Goal: Task Accomplishment & Management: Complete application form

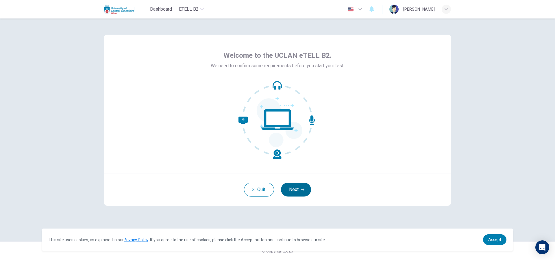
click at [294, 187] on button "Next" at bounding box center [296, 190] width 30 height 14
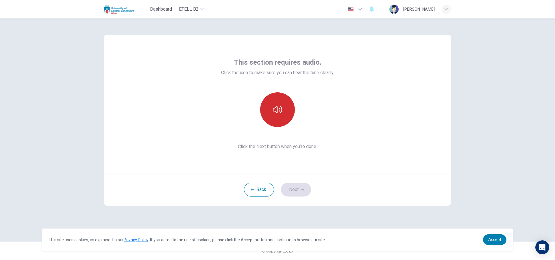
click at [282, 112] on button "button" at bounding box center [277, 109] width 35 height 35
click at [302, 192] on button "Next" at bounding box center [296, 190] width 30 height 14
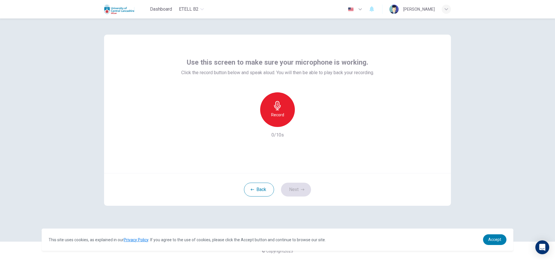
click at [279, 115] on h6 "Record" at bounding box center [277, 114] width 13 height 7
click at [297, 185] on button "Next" at bounding box center [296, 190] width 30 height 14
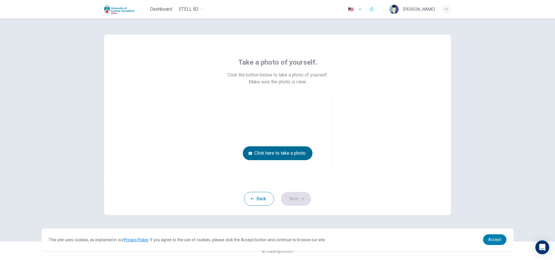
click at [281, 154] on button "Click here to take a photo" at bounding box center [278, 153] width 70 height 14
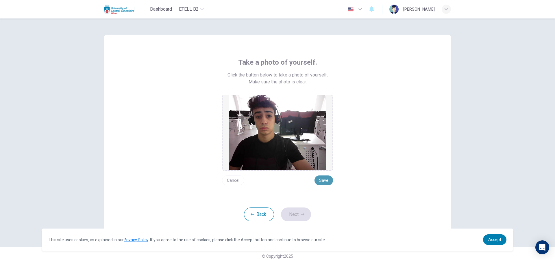
click at [319, 178] on button "Save" at bounding box center [323, 181] width 18 height 10
click at [222, 178] on button "Cancel" at bounding box center [233, 181] width 22 height 10
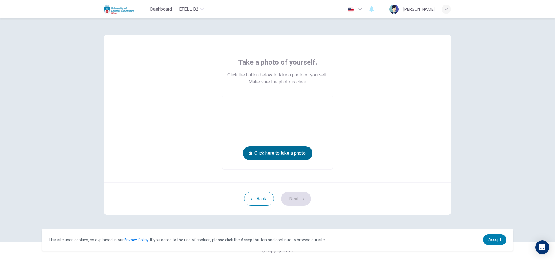
click at [270, 155] on button "Click here to take a photo" at bounding box center [278, 153] width 70 height 14
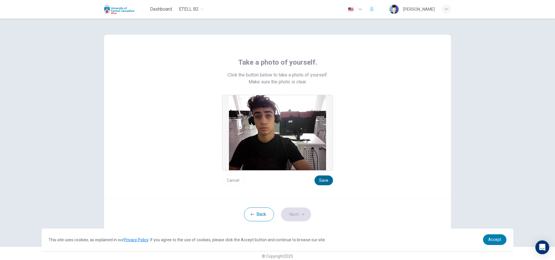
click at [328, 181] on button "Save" at bounding box center [323, 181] width 18 height 10
click at [300, 220] on button "Next" at bounding box center [296, 215] width 30 height 14
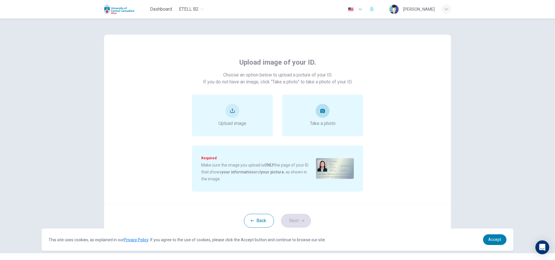
click at [337, 131] on div "Take a photo" at bounding box center [322, 116] width 81 height 42
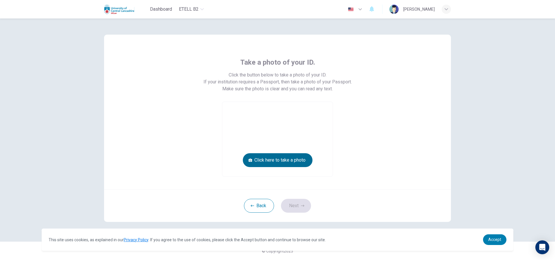
click at [296, 163] on button "Click here to take a photo" at bounding box center [278, 160] width 70 height 14
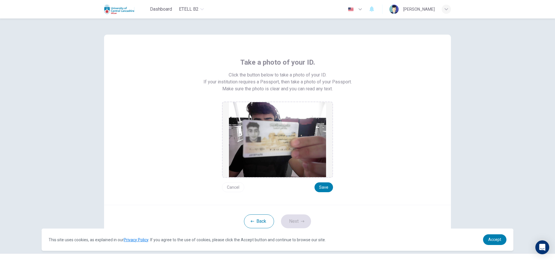
click at [231, 182] on div "Cancel Save" at bounding box center [277, 185] width 111 height 14
click at [231, 190] on button "Cancel" at bounding box center [233, 188] width 22 height 10
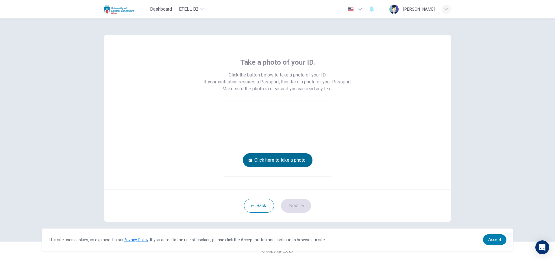
click at [294, 161] on button "Click here to take a photo" at bounding box center [278, 160] width 70 height 14
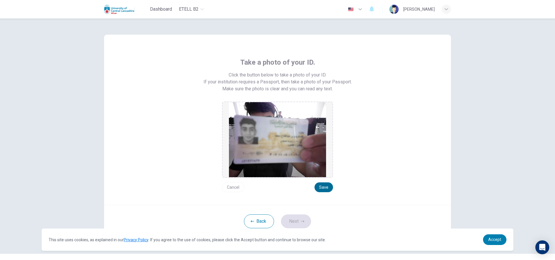
click at [329, 184] on button "Save" at bounding box center [323, 188] width 18 height 10
click at [302, 223] on icon "button" at bounding box center [302, 221] width 3 height 3
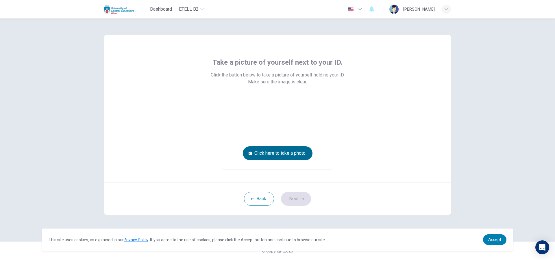
click at [290, 155] on button "Click here to take a photo" at bounding box center [278, 153] width 70 height 14
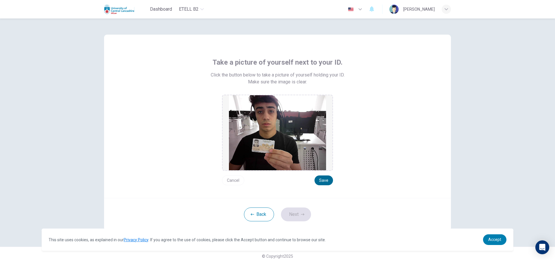
click at [329, 180] on button "Save" at bounding box center [323, 181] width 18 height 10
click at [305, 218] on button "Next" at bounding box center [296, 215] width 30 height 14
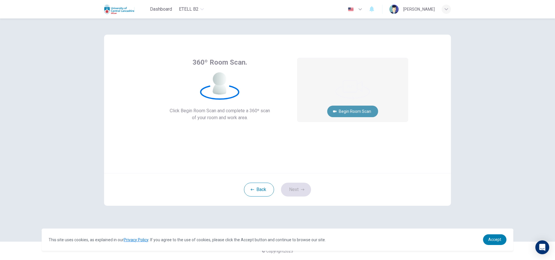
click at [349, 113] on button "Begin Room Scan" at bounding box center [352, 112] width 51 height 12
click at [349, 133] on button "Cancel" at bounding box center [352, 134] width 18 height 11
click at [357, 108] on button "Begin Room Scan" at bounding box center [352, 112] width 51 height 12
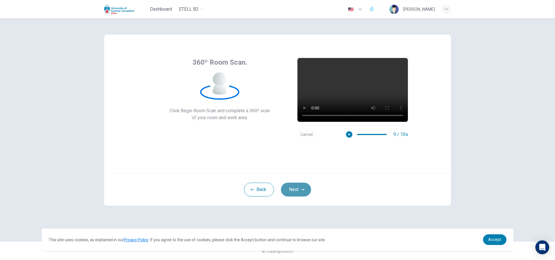
click at [302, 189] on icon "button" at bounding box center [302, 189] width 3 height 3
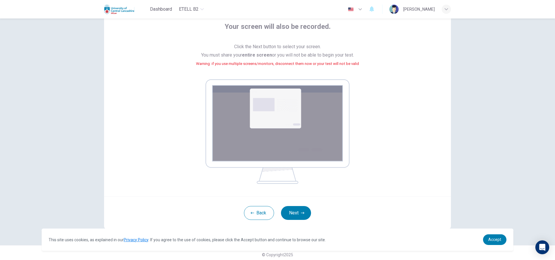
scroll to position [39, 0]
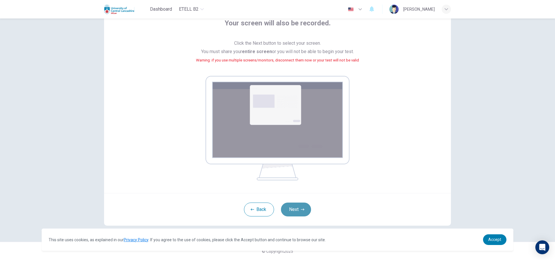
click at [297, 209] on button "Next" at bounding box center [296, 210] width 30 height 14
click at [297, 203] on button "Next" at bounding box center [296, 210] width 30 height 14
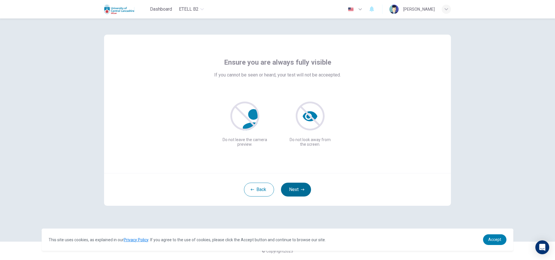
click at [289, 192] on button "Next" at bounding box center [296, 190] width 30 height 14
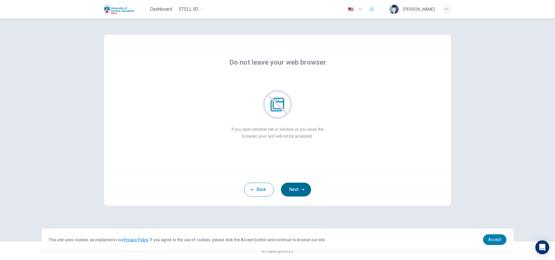
click at [300, 188] on button "Next" at bounding box center [296, 190] width 30 height 14
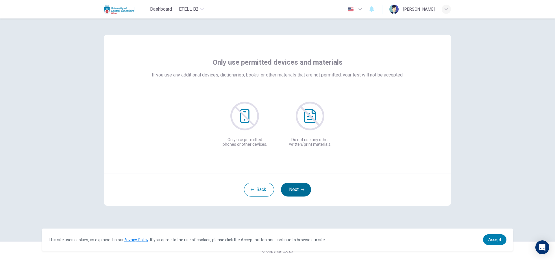
click at [300, 188] on button "Next" at bounding box center [296, 190] width 30 height 14
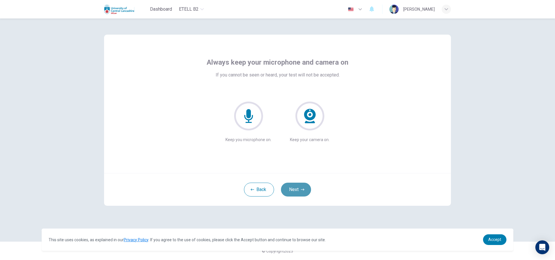
click at [300, 188] on button "Next" at bounding box center [296, 190] width 30 height 14
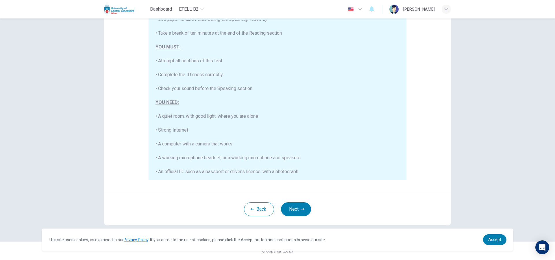
scroll to position [110, 0]
click at [299, 205] on button "Next" at bounding box center [296, 209] width 30 height 14
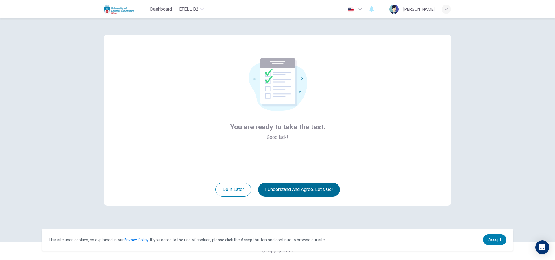
click at [293, 187] on button "I understand and agree. Let’s go!" at bounding box center [299, 190] width 82 height 14
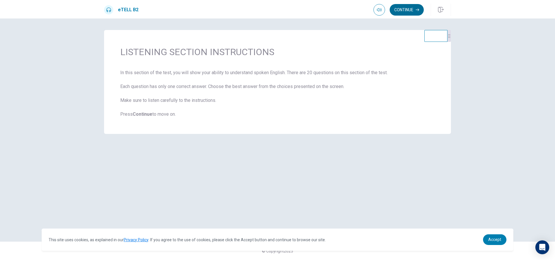
click at [409, 7] on button "Continue" at bounding box center [406, 10] width 34 height 12
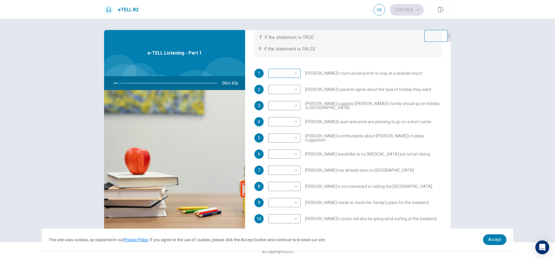
scroll to position [73, 0]
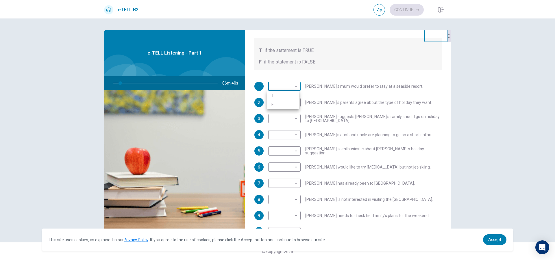
click at [294, 88] on body "This site uses cookies, as explained in our Privacy Policy . If you agree to th…" at bounding box center [277, 130] width 555 height 260
click at [321, 77] on div at bounding box center [277, 130] width 555 height 260
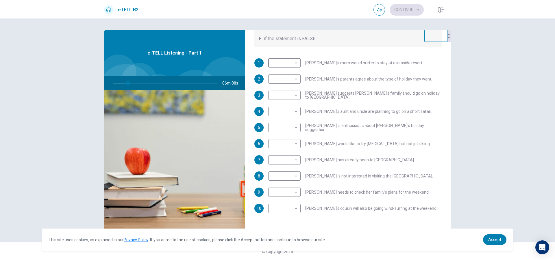
scroll to position [102, 0]
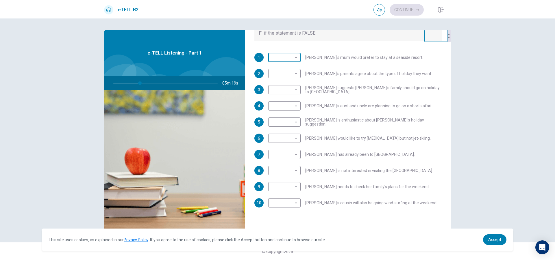
type input "**"
click at [295, 57] on body "This site uses cookies, as explained in our Privacy Policy . If you agree to th…" at bounding box center [277, 130] width 555 height 260
click at [293, 64] on li "T" at bounding box center [283, 66] width 32 height 9
type input "*"
click at [289, 87] on body "This site uses cookies, as explained in our Privacy Policy . If you agree to th…" at bounding box center [277, 130] width 555 height 260
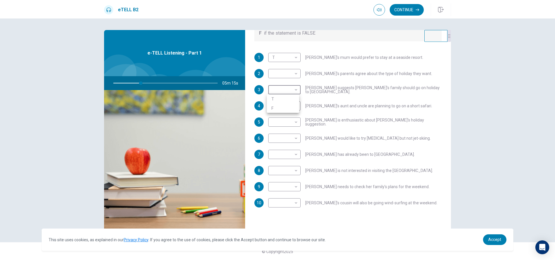
type input "**"
click at [292, 105] on li "F" at bounding box center [283, 108] width 32 height 9
type input "*"
click at [273, 111] on body "This site uses cookies, as explained in our Privacy Policy . If you agree to th…" at bounding box center [277, 130] width 555 height 260
type input "**"
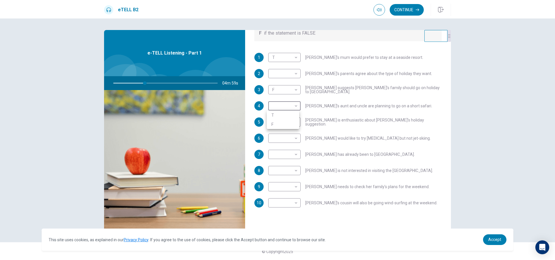
click at [279, 112] on li "T" at bounding box center [283, 115] width 32 height 9
type input "*"
click at [289, 139] on body "This site uses cookies, as explained in our Privacy Policy . If you agree to th…" at bounding box center [277, 130] width 555 height 260
type input "**"
click at [286, 155] on li "F" at bounding box center [283, 156] width 32 height 9
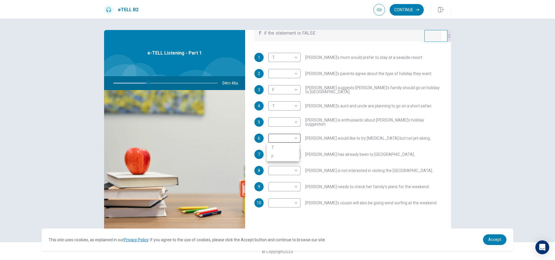
type input "*"
click at [292, 171] on body "This site uses cookies, as explained in our Privacy Policy . If you agree to th…" at bounding box center [277, 130] width 555 height 260
type input "**"
click at [287, 188] on li "F" at bounding box center [283, 189] width 32 height 9
type input "*"
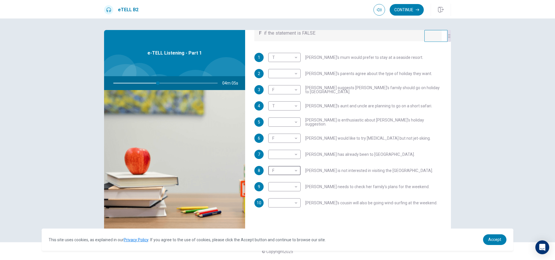
scroll to position [1, 0]
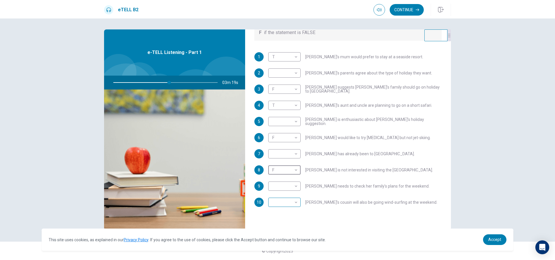
click at [284, 203] on body "This site uses cookies, as explained in our Privacy Policy . If you agree to th…" at bounding box center [277, 130] width 555 height 260
type input "**"
click at [283, 209] on li "T" at bounding box center [283, 211] width 32 height 9
type input "*"
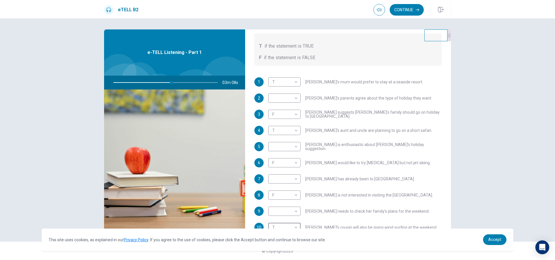
scroll to position [87, 0]
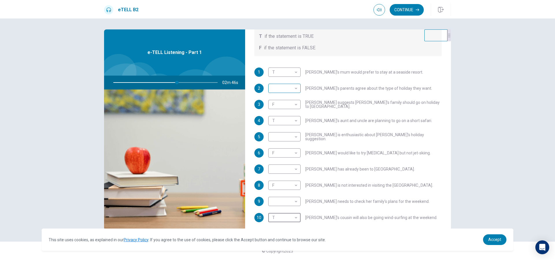
click at [294, 89] on body "This site uses cookies, as explained in our Privacy Policy . If you agree to th…" at bounding box center [277, 130] width 555 height 260
type input "**"
click at [287, 105] on li "F" at bounding box center [283, 106] width 32 height 9
type input "*"
click at [290, 106] on body "This site uses cookies, as explained in our Privacy Policy . If you agree to th…" at bounding box center [277, 130] width 555 height 260
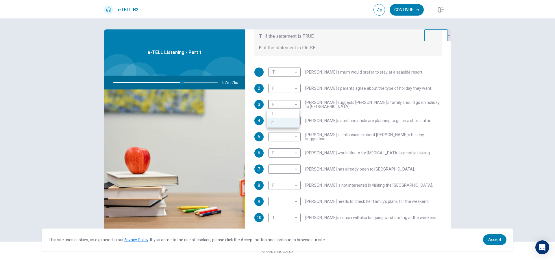
type input "**"
click at [289, 111] on li "T" at bounding box center [283, 113] width 32 height 9
type input "*"
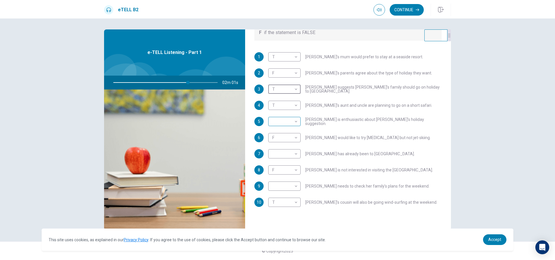
type input "**"
click at [290, 123] on body "This site uses cookies, as explained in our Privacy Policy . If you agree to th…" at bounding box center [277, 130] width 555 height 260
click at [289, 132] on li "T" at bounding box center [283, 130] width 32 height 9
type input "*"
click at [291, 154] on body "This site uses cookies, as explained in our Privacy Policy . If you agree to th…" at bounding box center [277, 130] width 555 height 260
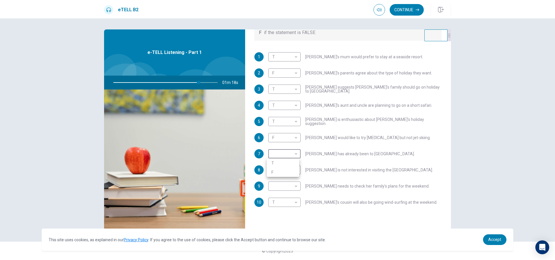
type input "**"
click at [286, 169] on li "F" at bounding box center [283, 172] width 32 height 9
type input "*"
click at [278, 188] on body "This site uses cookies, as explained in our Privacy Policy . If you agree to th…" at bounding box center [277, 130] width 555 height 260
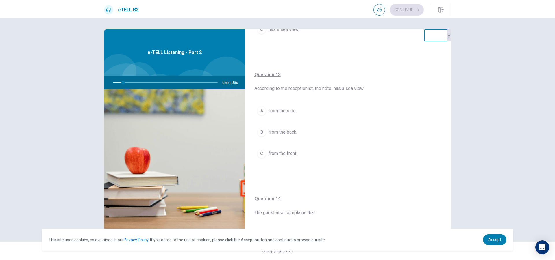
scroll to position [210, 0]
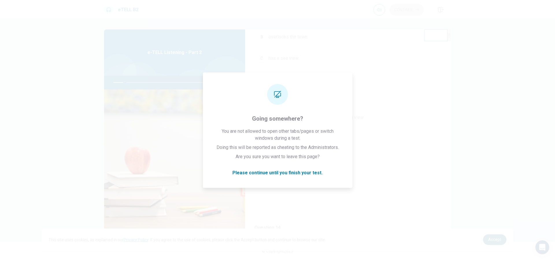
click at [489, 237] on link "Accept" at bounding box center [494, 240] width 23 height 11
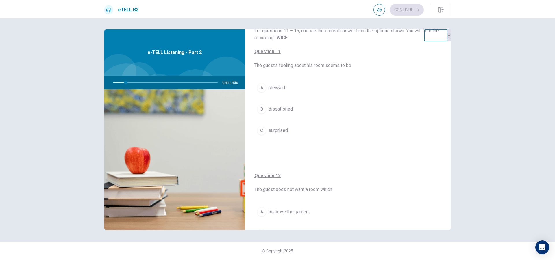
scroll to position [0, 0]
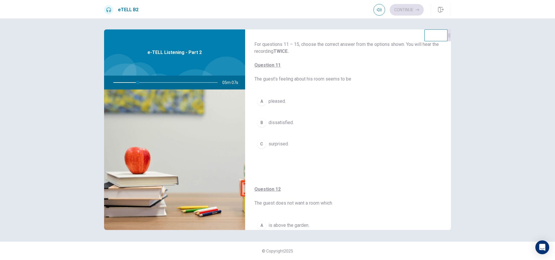
click at [266, 124] on button "B dissatisfied." at bounding box center [347, 123] width 187 height 14
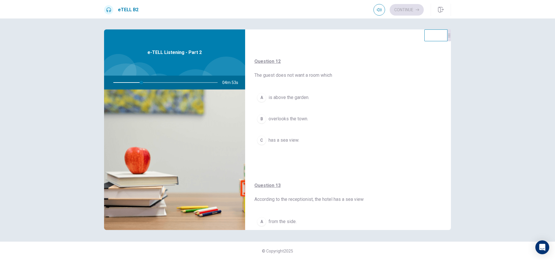
scroll to position [123, 0]
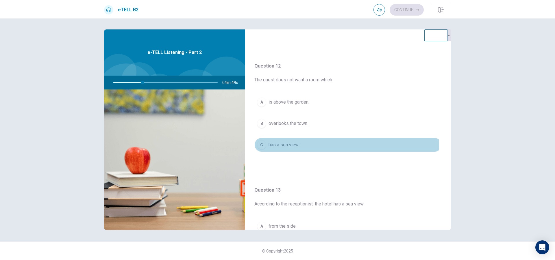
click at [286, 146] on span "has a sea view." at bounding box center [283, 145] width 31 height 7
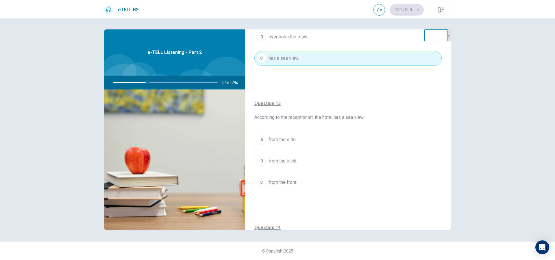
scroll to position [152, 0]
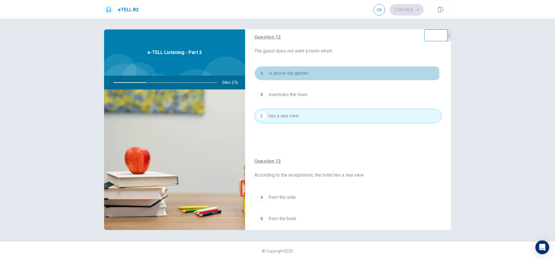
click at [316, 77] on button "A is above the garden." at bounding box center [347, 73] width 187 height 14
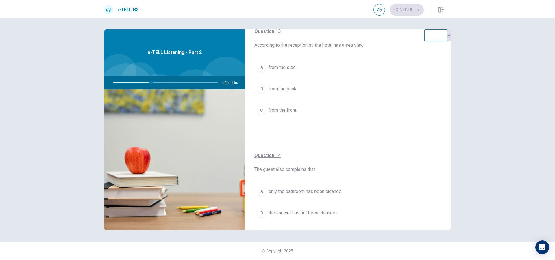
scroll to position [297, 0]
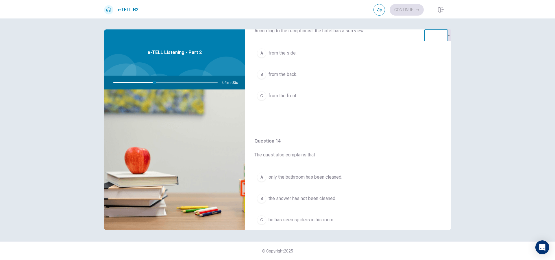
click at [290, 97] on span "from the front." at bounding box center [282, 95] width 29 height 7
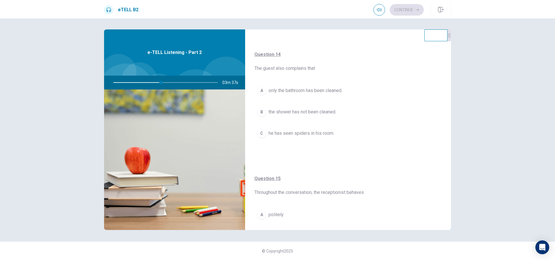
scroll to position [412, 0]
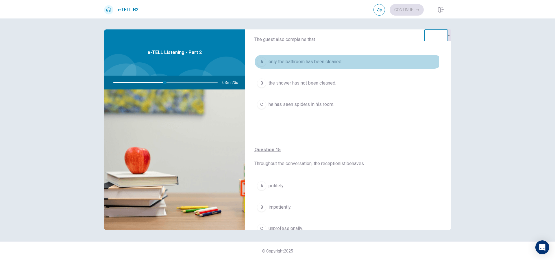
click at [317, 63] on span "only the bathroom has been cleaned." at bounding box center [305, 61] width 74 height 7
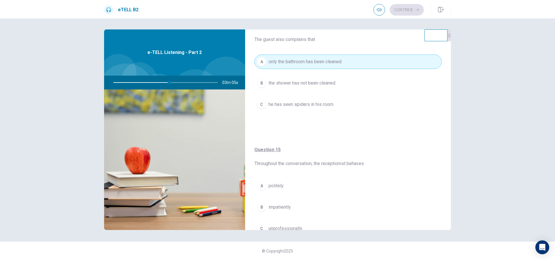
scroll to position [441, 0]
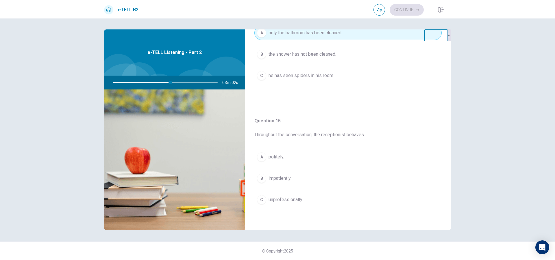
click at [289, 159] on button "A politely." at bounding box center [347, 157] width 187 height 14
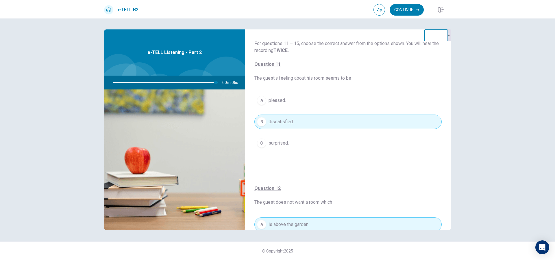
scroll to position [0, 0]
click at [414, 10] on button "Continue" at bounding box center [406, 10] width 34 height 12
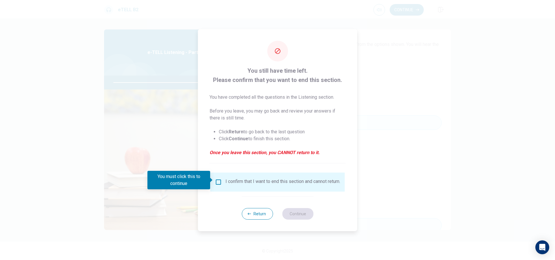
click at [392, 92] on div at bounding box center [277, 130] width 555 height 260
drag, startPoint x: 254, startPoint y: 219, endPoint x: 252, endPoint y: 216, distance: 3.2
click at [253, 219] on button "Return" at bounding box center [256, 214] width 31 height 12
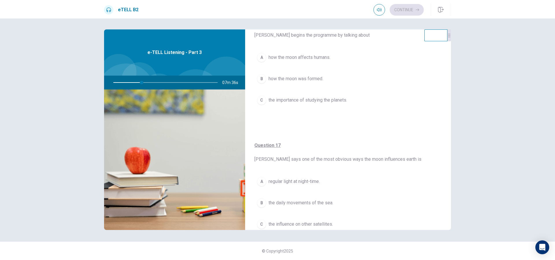
scroll to position [87, 0]
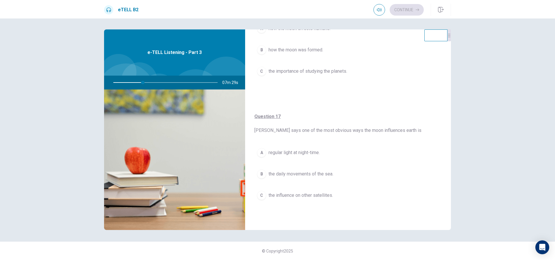
click at [307, 174] on span "the daily movements of the sea." at bounding box center [300, 174] width 65 height 7
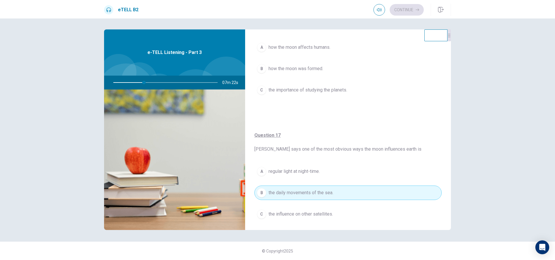
scroll to position [58, 0]
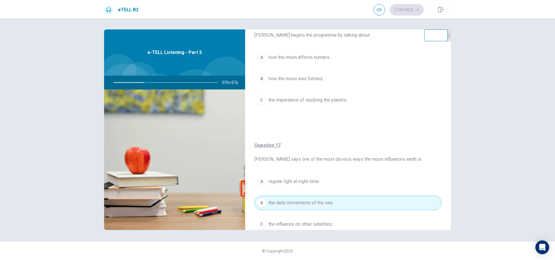
click at [331, 60] on button "A how the moon affects humans." at bounding box center [347, 57] width 187 height 14
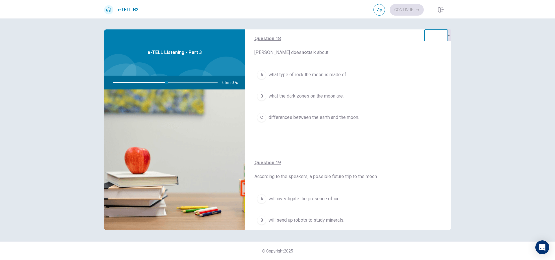
scroll to position [318, 0]
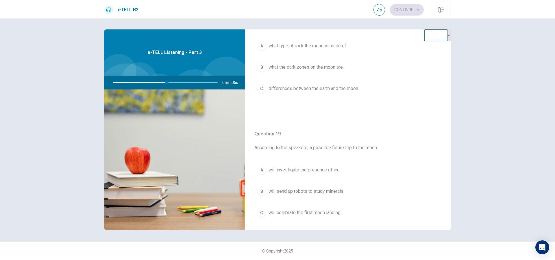
click at [322, 170] on span "will investigate the presence of ice." at bounding box center [304, 170] width 72 height 7
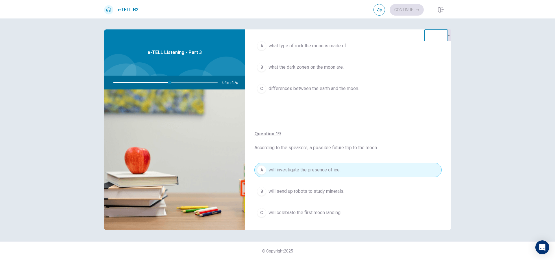
click at [345, 214] on button "C will celebrate the first moon landing." at bounding box center [347, 213] width 187 height 14
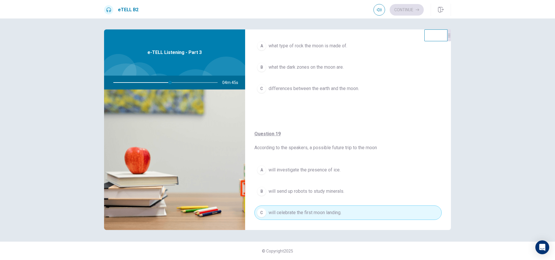
scroll to position [289, 0]
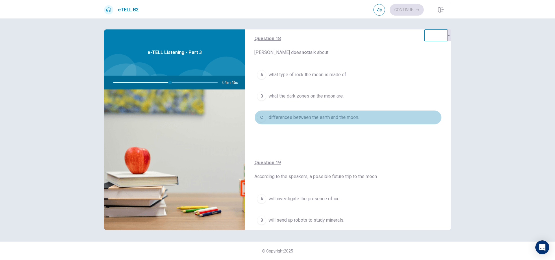
click at [359, 116] on button "C differences between the earth and the moon." at bounding box center [347, 117] width 187 height 14
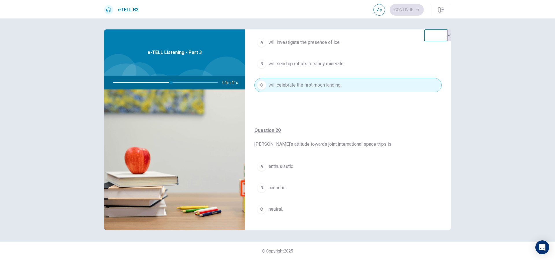
scroll to position [455, 0]
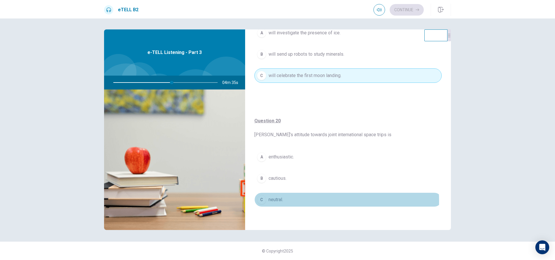
click at [284, 201] on button "C neutral." at bounding box center [347, 200] width 187 height 14
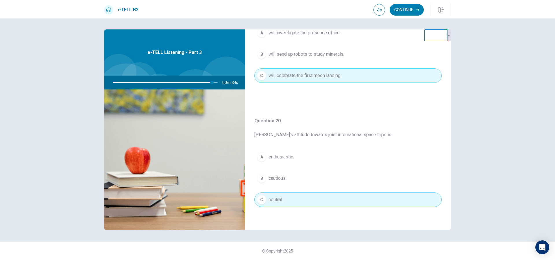
click at [273, 159] on span "enthusiastic." at bounding box center [280, 157] width 25 height 7
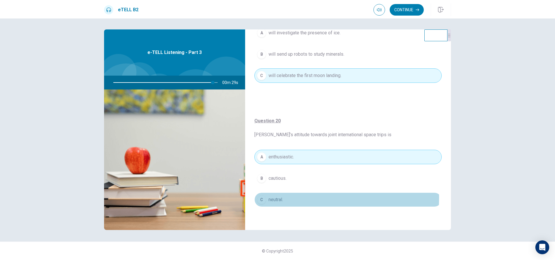
click at [271, 198] on span "neutral." at bounding box center [275, 199] width 14 height 7
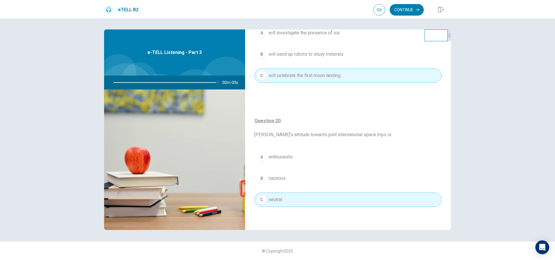
type input "*"
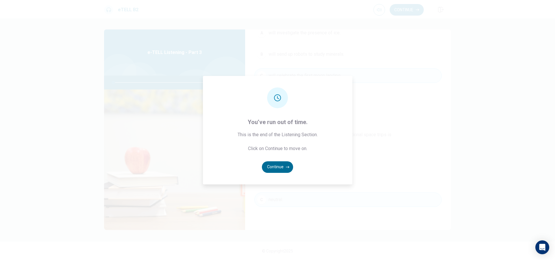
click at [266, 168] on button "Continue" at bounding box center [277, 167] width 31 height 12
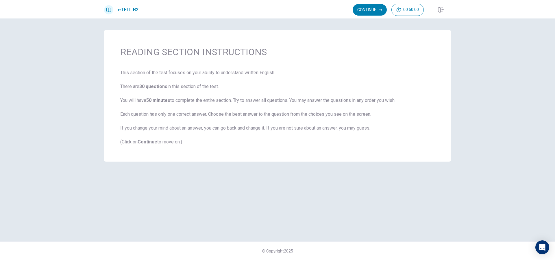
scroll to position [0, 0]
click at [371, 5] on button "Continue" at bounding box center [369, 10] width 34 height 12
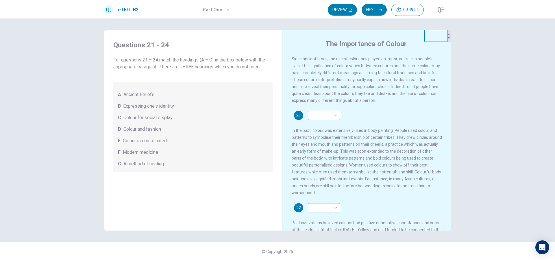
click at [321, 117] on body "This site uses cookies, as explained in our Privacy Policy . If you agree to th…" at bounding box center [277, 130] width 555 height 260
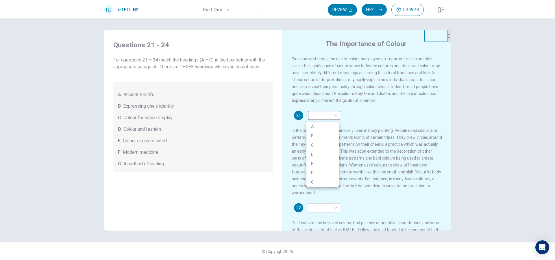
click at [466, 115] on div at bounding box center [277, 130] width 555 height 260
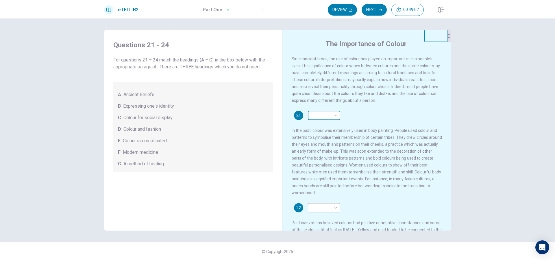
click at [321, 122] on body "This site uses cookies, as explained in our Privacy Policy . If you agree to th…" at bounding box center [277, 130] width 555 height 260
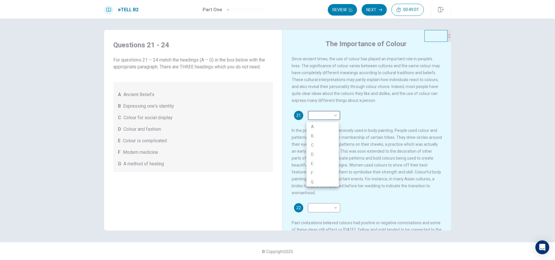
click at [317, 145] on li "C" at bounding box center [322, 145] width 32 height 9
type input "*"
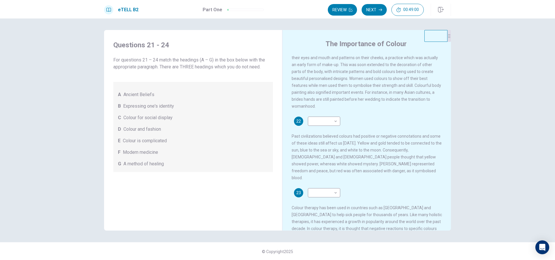
scroll to position [58, 0]
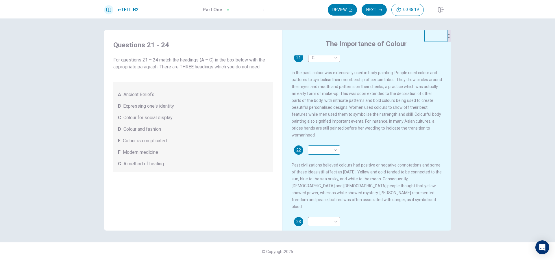
click at [308, 157] on body "This site uses cookies, as explained in our Privacy Policy . If you agree to th…" at bounding box center [277, 130] width 555 height 260
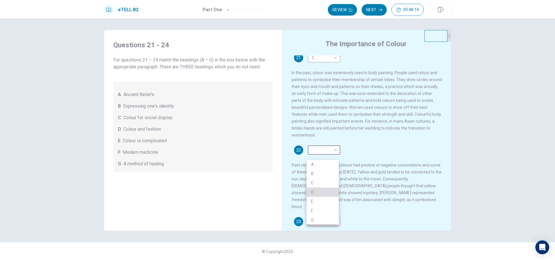
click at [321, 191] on li "D" at bounding box center [322, 192] width 32 height 9
type input "*"
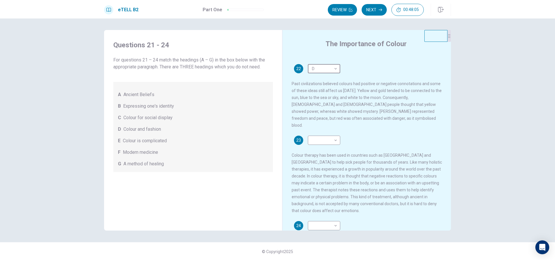
scroll to position [144, 0]
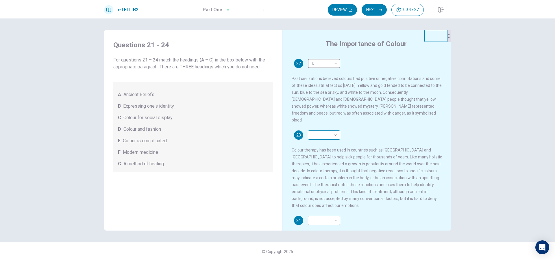
click at [311, 138] on body "This site uses cookies, as explained in our Privacy Policy . If you agree to th…" at bounding box center [277, 130] width 555 height 260
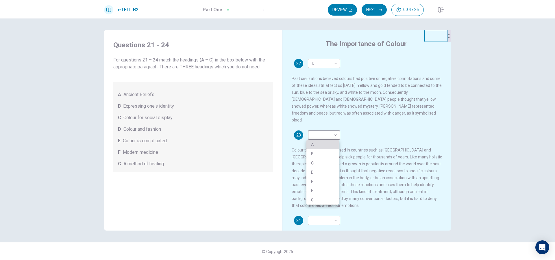
click at [315, 144] on li "A" at bounding box center [322, 144] width 32 height 9
type input "*"
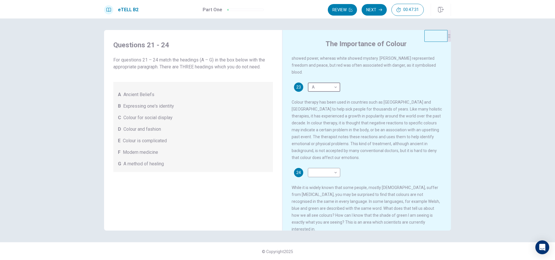
scroll to position [1, 0]
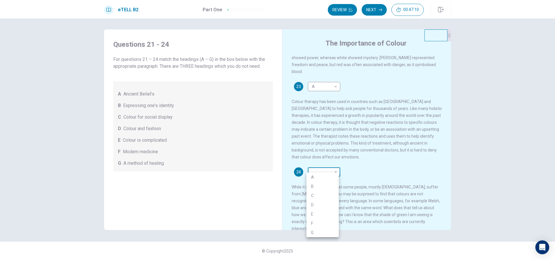
click at [317, 168] on body "This site uses cookies, as explained in our Privacy Policy . If you agree to th…" at bounding box center [277, 130] width 555 height 260
click at [328, 233] on li "G" at bounding box center [322, 232] width 32 height 9
type input "*"
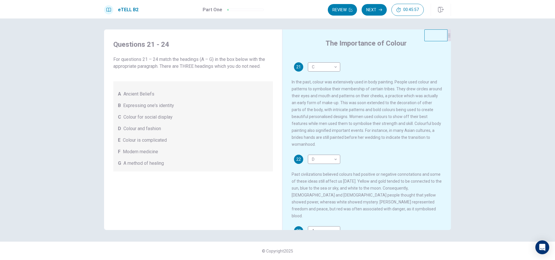
scroll to position [0, 0]
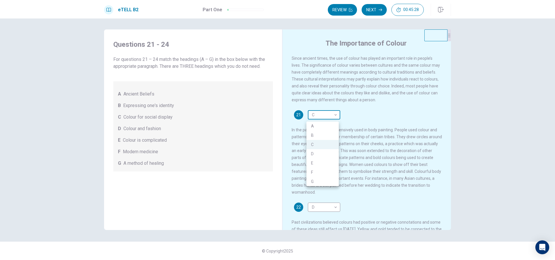
click at [326, 119] on body "This site uses cookies, as explained in our Privacy Policy . If you agree to th…" at bounding box center [277, 130] width 555 height 260
click at [322, 133] on li "B" at bounding box center [322, 135] width 32 height 9
type input "*"
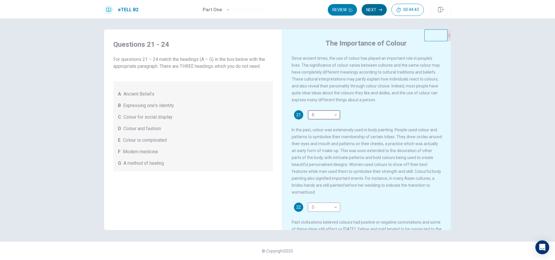
click at [379, 13] on button "Next" at bounding box center [373, 10] width 25 height 12
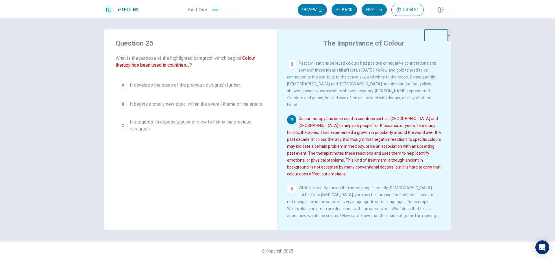
scroll to position [107, 0]
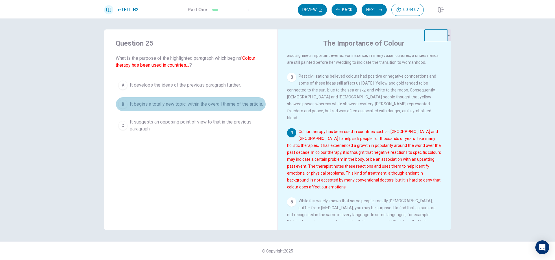
click at [119, 105] on div "B" at bounding box center [122, 104] width 9 height 9
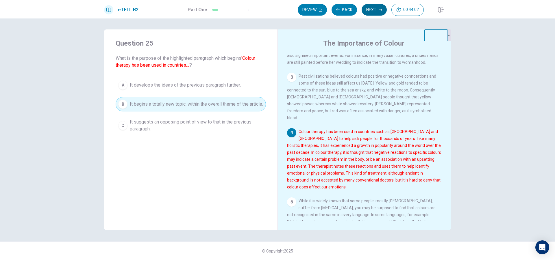
click at [367, 11] on button "Next" at bounding box center [373, 10] width 25 height 12
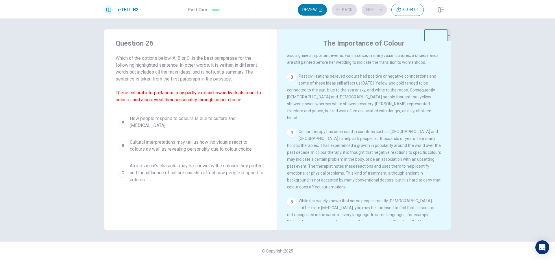
scroll to position [0, 0]
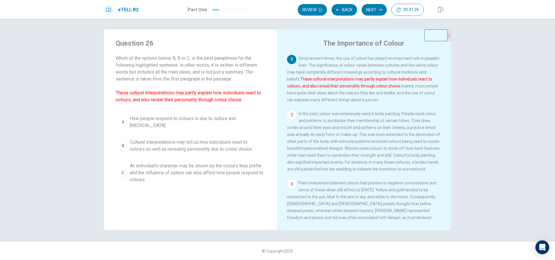
click at [218, 145] on span "Cultural interpretations may tell us how individuals react to colours as well a…" at bounding box center [196, 146] width 133 height 14
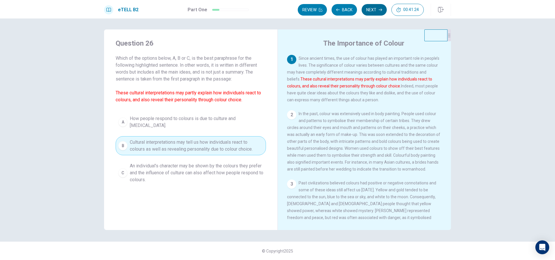
click at [370, 9] on button "Next" at bounding box center [373, 10] width 25 height 12
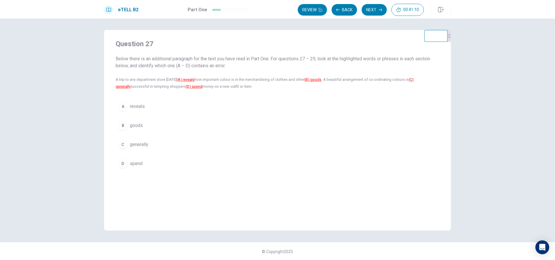
scroll to position [1, 0]
click at [309, 79] on u "(B) goods" at bounding box center [312, 79] width 17 height 4
click at [139, 142] on span "generally" at bounding box center [139, 144] width 18 height 7
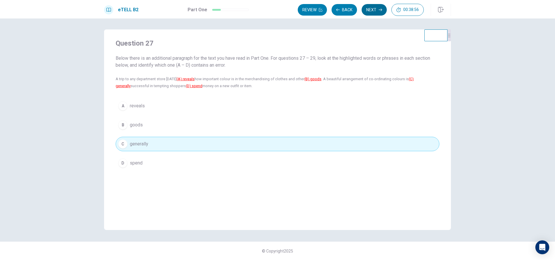
click at [382, 10] on button "Next" at bounding box center [373, 10] width 25 height 12
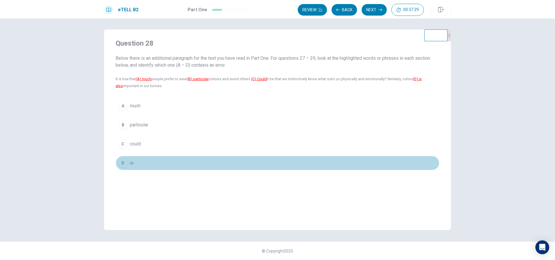
click at [122, 161] on div "D" at bounding box center [122, 163] width 9 height 9
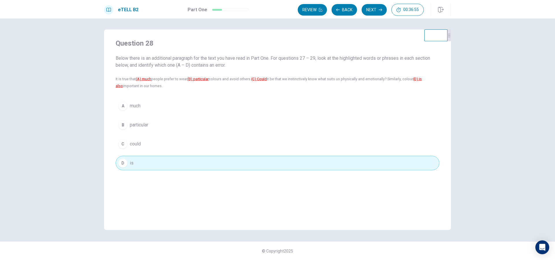
click at [147, 106] on button "A much" at bounding box center [277, 106] width 323 height 14
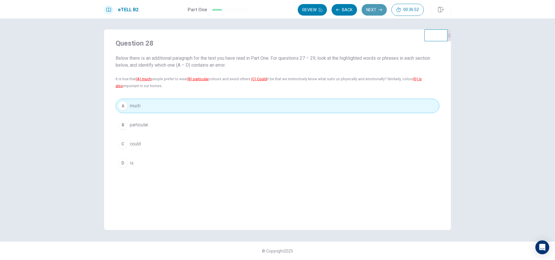
click at [370, 11] on button "Next" at bounding box center [373, 10] width 25 height 12
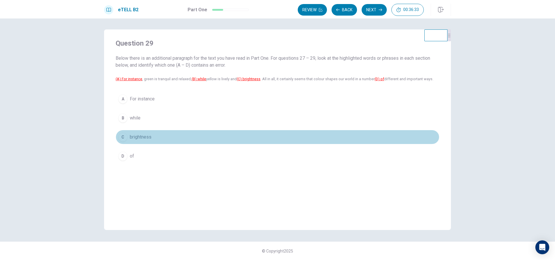
click at [138, 140] on span "brightness" at bounding box center [141, 137] width 22 height 7
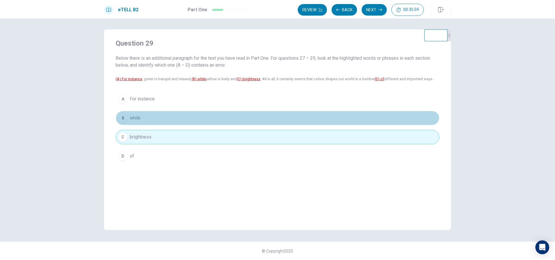
click at [177, 118] on button "B while" at bounding box center [277, 118] width 323 height 14
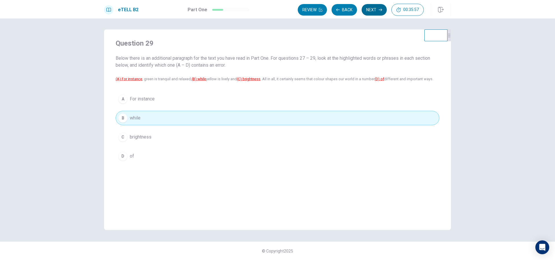
click at [370, 10] on button "Next" at bounding box center [373, 10] width 25 height 12
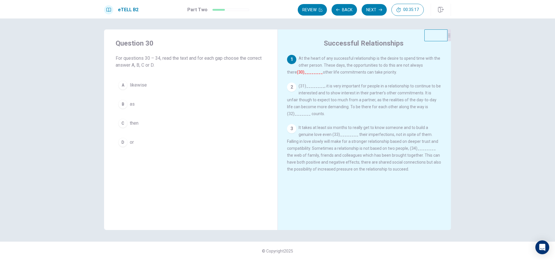
click at [130, 120] on span "then" at bounding box center [134, 123] width 9 height 7
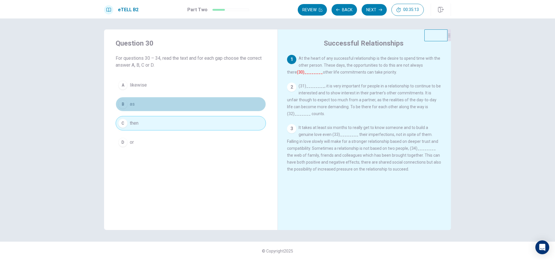
click at [164, 105] on button "B as" at bounding box center [191, 104] width 150 height 14
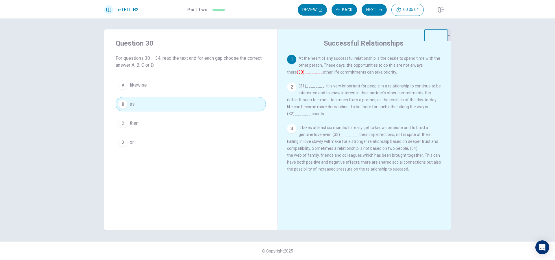
click at [301, 72] on font "(30)________" at bounding box center [310, 72] width 26 height 5
click at [380, 14] on button "Next" at bounding box center [373, 10] width 25 height 12
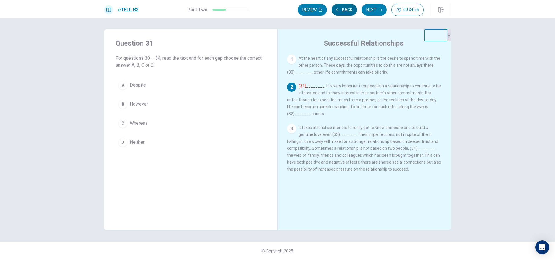
click at [342, 15] on button "Back" at bounding box center [343, 10] width 25 height 12
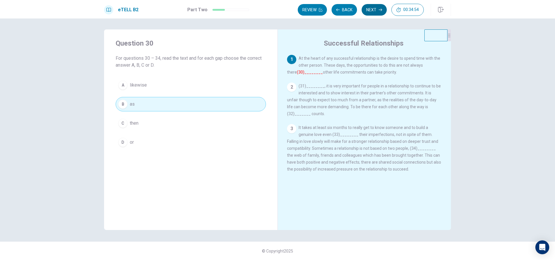
click at [371, 9] on button "Next" at bounding box center [373, 10] width 25 height 12
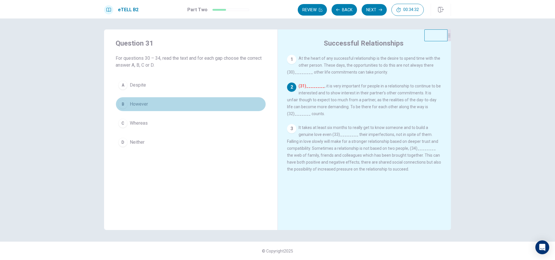
click at [150, 106] on button "B However" at bounding box center [191, 104] width 150 height 14
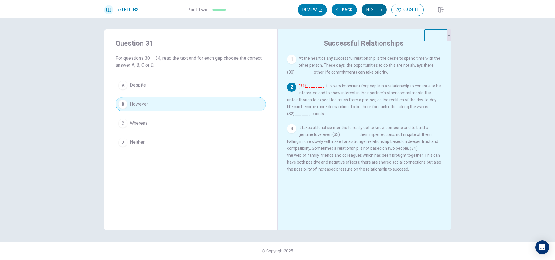
click at [371, 10] on button "Next" at bounding box center [373, 10] width 25 height 12
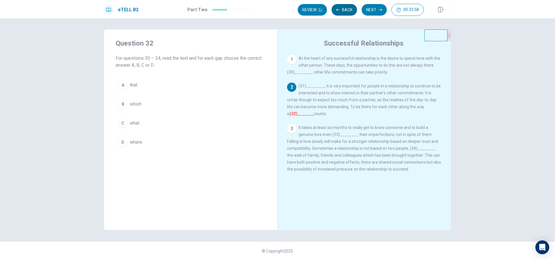
click at [350, 14] on button "Back" at bounding box center [343, 10] width 25 height 12
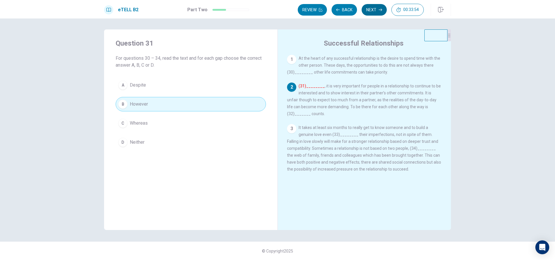
click at [365, 11] on button "Next" at bounding box center [373, 10] width 25 height 12
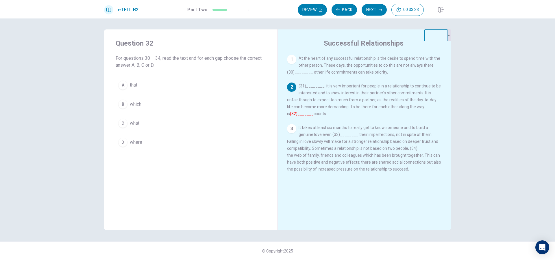
click at [118, 118] on button "C what" at bounding box center [191, 123] width 150 height 14
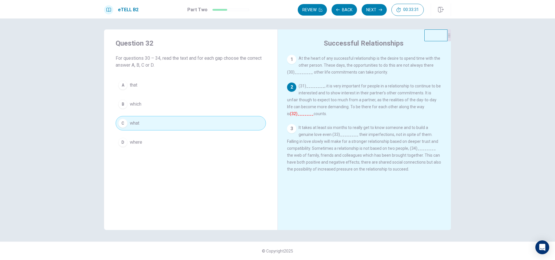
click at [371, 12] on button "Next" at bounding box center [373, 10] width 25 height 12
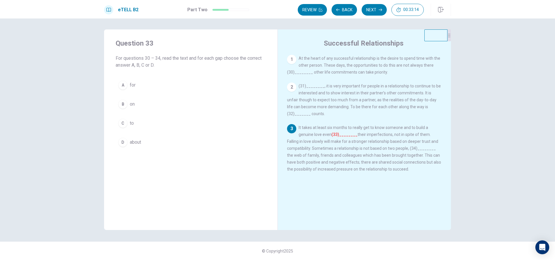
click at [139, 87] on button "A for" at bounding box center [191, 85] width 150 height 14
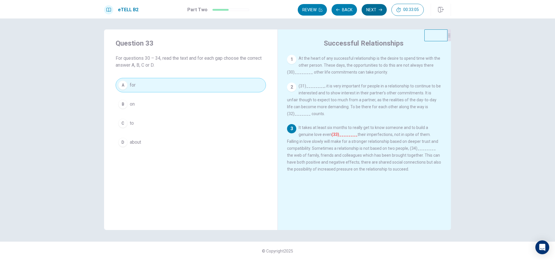
click at [368, 10] on button "Next" at bounding box center [373, 10] width 25 height 12
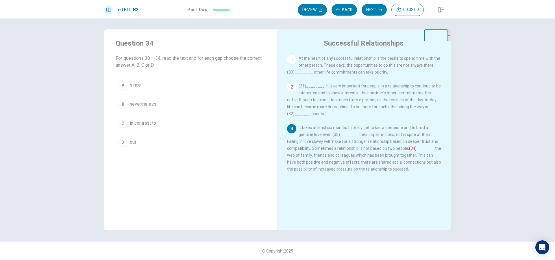
click at [126, 146] on button "D but" at bounding box center [191, 142] width 150 height 14
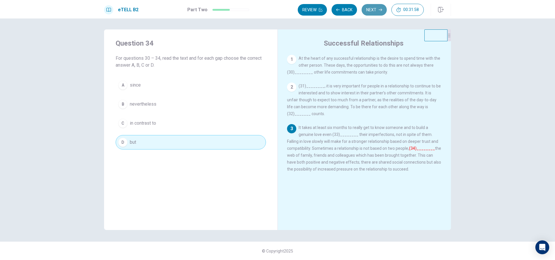
click at [367, 10] on button "Next" at bounding box center [373, 10] width 25 height 12
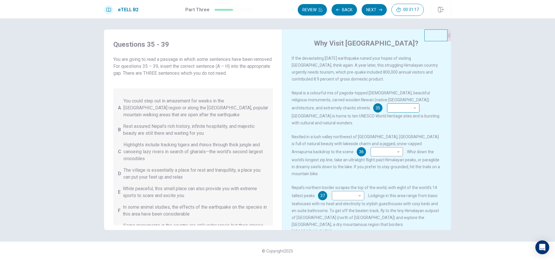
click at [391, 109] on body "This site uses cookies, as explained in our Privacy Policy . If you agree to th…" at bounding box center [277, 130] width 555 height 260
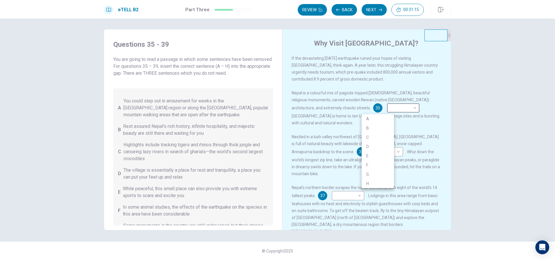
click at [461, 111] on div at bounding box center [277, 130] width 555 height 260
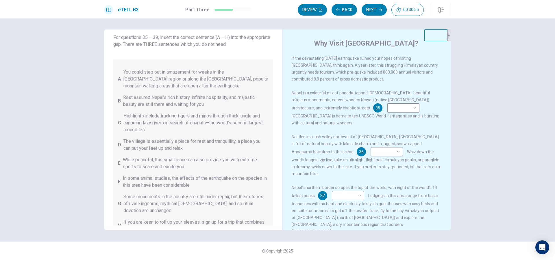
scroll to position [58, 0]
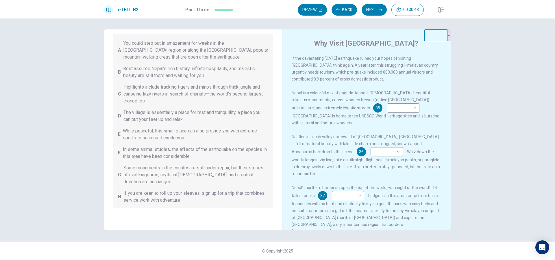
drag, startPoint x: 140, startPoint y: 178, endPoint x: 108, endPoint y: 170, distance: 33.2
click at [109, 170] on div "Questions 35 - 39 You are going to read a passage in which some sentences have …" at bounding box center [193, 101] width 169 height 250
click at [129, 168] on span "Some monuments in the country are still under repair, but their stories of riva…" at bounding box center [195, 175] width 145 height 21
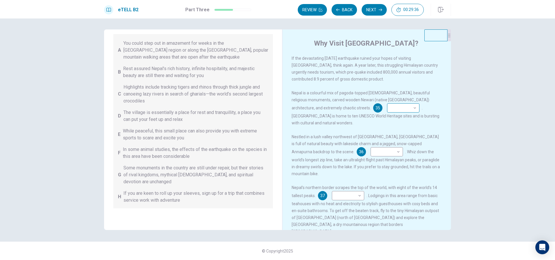
click at [392, 111] on div "​ ​" at bounding box center [403, 107] width 32 height 9
click at [383, 104] on body "This site uses cookies, as explained in our Privacy Policy . If you agree to th…" at bounding box center [277, 130] width 555 height 260
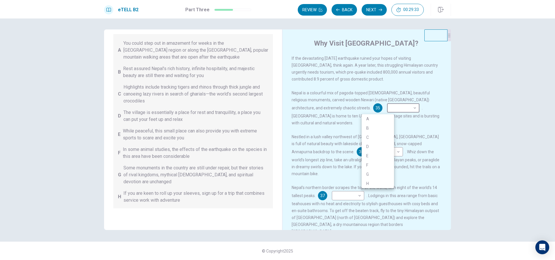
click at [376, 176] on li "G" at bounding box center [377, 174] width 32 height 9
type input "*"
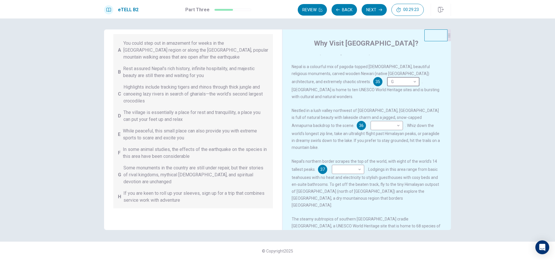
scroll to position [29, 0]
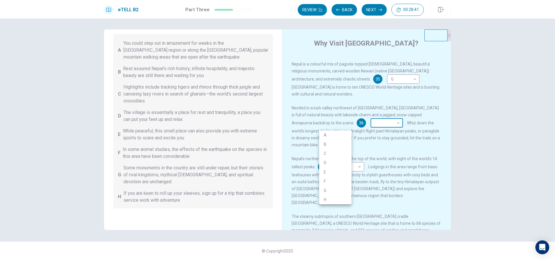
click at [338, 131] on body "This site uses cookies, as explained in our Privacy Policy . If you agree to th…" at bounding box center [277, 130] width 555 height 260
click at [332, 171] on li "E" at bounding box center [335, 172] width 32 height 9
type input "*"
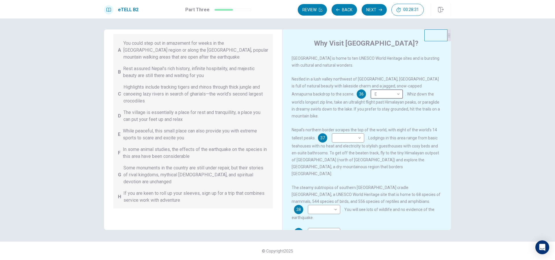
scroll to position [87, 0]
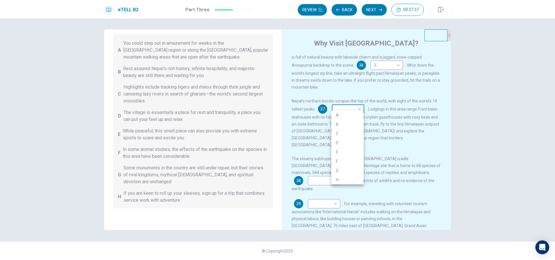
click at [353, 109] on body "This site uses cookies, as explained in our Privacy Policy . If you agree to th…" at bounding box center [277, 130] width 555 height 260
click at [350, 117] on li "A" at bounding box center [347, 115] width 32 height 9
type input "*"
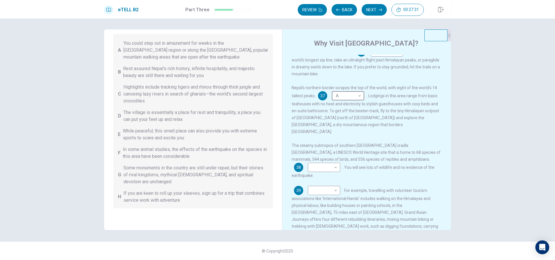
scroll to position [100, 0]
click at [404, 157] on body "This site uses cookies, as explained in our Privacy Policy . If you agree to th…" at bounding box center [277, 130] width 555 height 260
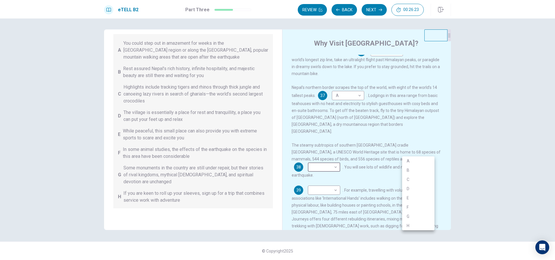
click at [414, 209] on li "F" at bounding box center [418, 207] width 32 height 9
type input "*"
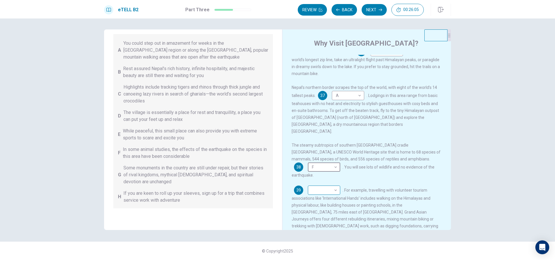
click at [332, 176] on body "This site uses cookies, as explained in our Privacy Policy . If you agree to th…" at bounding box center [277, 130] width 555 height 260
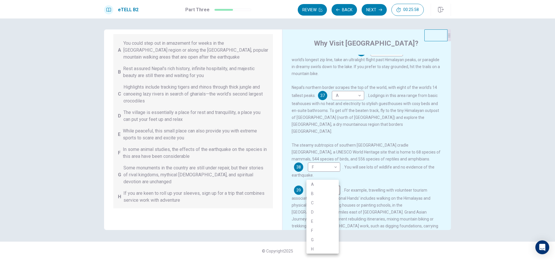
click at [428, 187] on div at bounding box center [277, 130] width 555 height 260
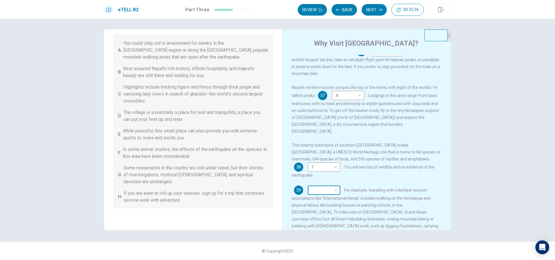
click at [332, 174] on body "This site uses cookies, as explained in our Privacy Policy . If you agree to th…" at bounding box center [277, 130] width 555 height 260
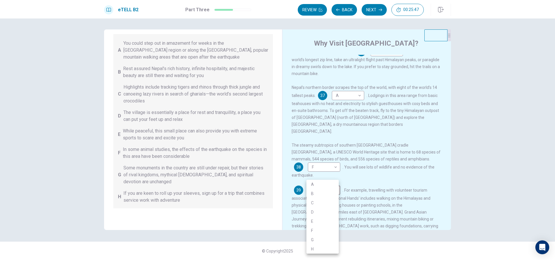
click at [330, 252] on li "H" at bounding box center [322, 249] width 32 height 9
type input "*"
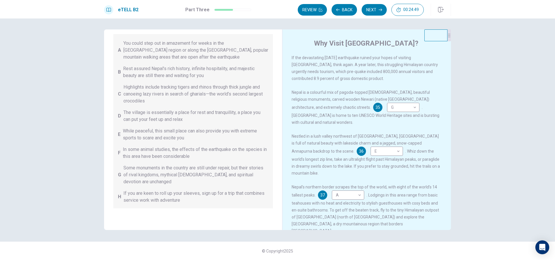
scroll to position [0, 0]
click at [387, 111] on body "This site uses cookies, as explained in our Privacy Policy . If you agree to th…" at bounding box center [277, 130] width 555 height 260
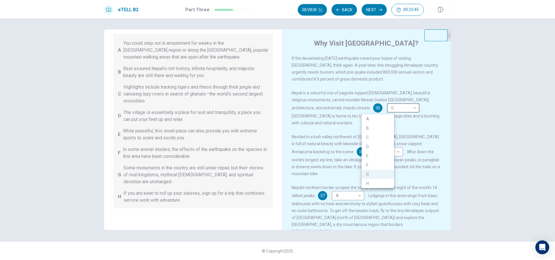
click at [384, 130] on li "B" at bounding box center [377, 128] width 32 height 9
type input "*"
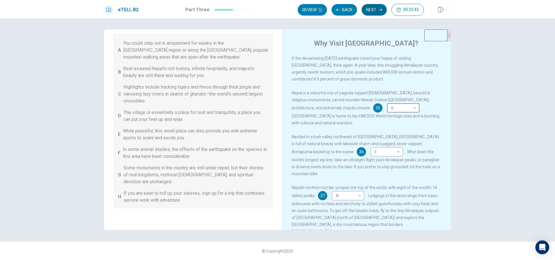
click at [371, 9] on button "Next" at bounding box center [373, 10] width 25 height 12
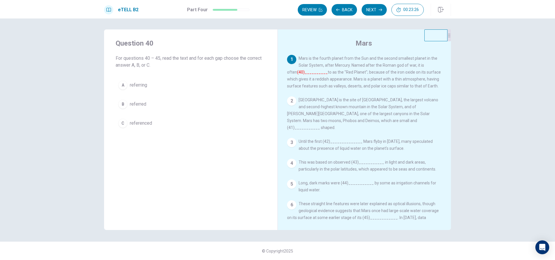
click at [133, 107] on span "referred" at bounding box center [138, 104] width 16 height 7
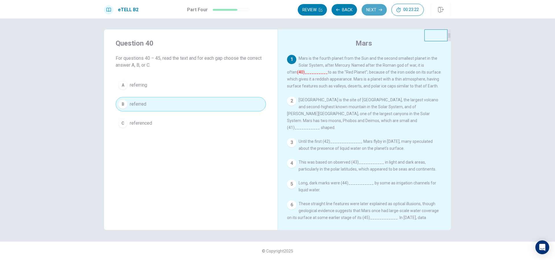
click at [370, 11] on button "Next" at bounding box center [373, 10] width 25 height 12
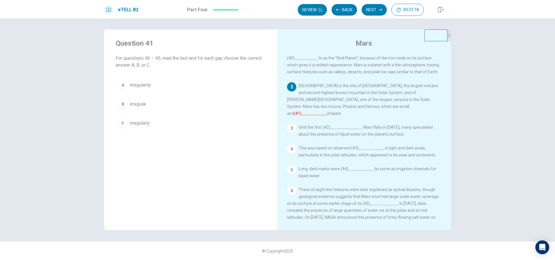
scroll to position [27, 0]
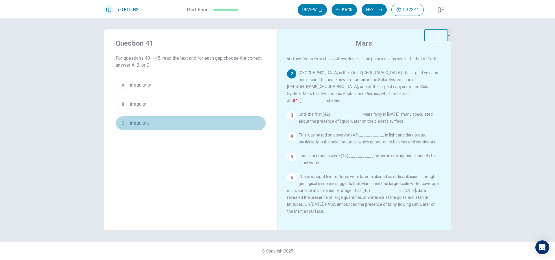
click at [150, 123] on button "C irregularly" at bounding box center [191, 123] width 150 height 14
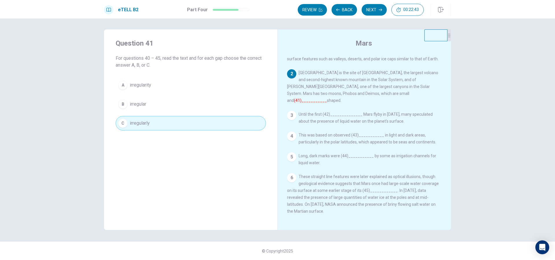
click at [375, 18] on div "Question 41 For questions 40 – 45, read the text and for each gap choose the co…" at bounding box center [277, 139] width 555 height 242
click at [377, 13] on button "Next" at bounding box center [373, 10] width 25 height 12
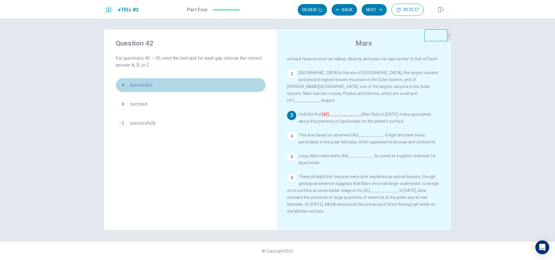
click at [154, 84] on button "A successful" at bounding box center [191, 85] width 150 height 14
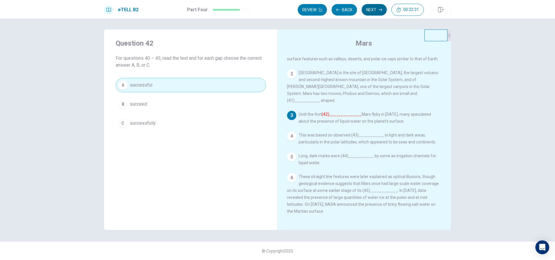
click at [366, 13] on button "Next" at bounding box center [373, 10] width 25 height 12
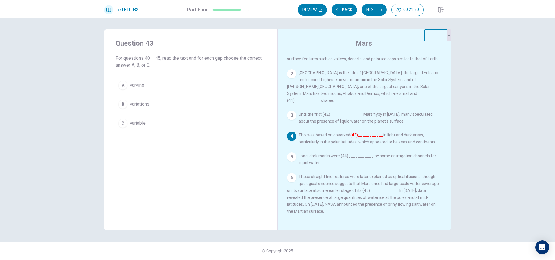
click at [137, 109] on button "B variations" at bounding box center [191, 104] width 150 height 14
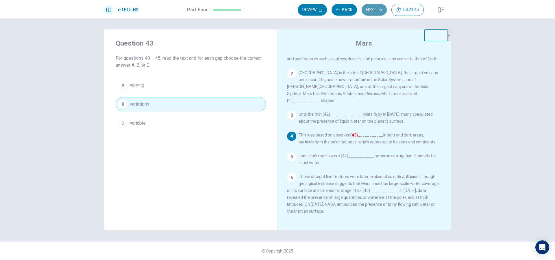
click at [375, 6] on button "Next" at bounding box center [373, 10] width 25 height 12
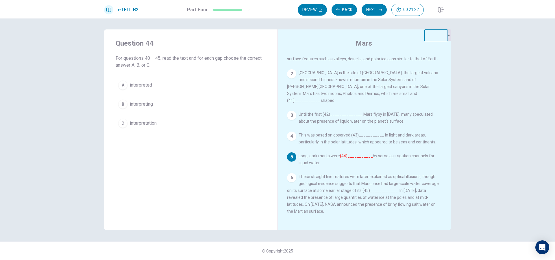
click at [152, 87] on button "A interpreted" at bounding box center [191, 85] width 150 height 14
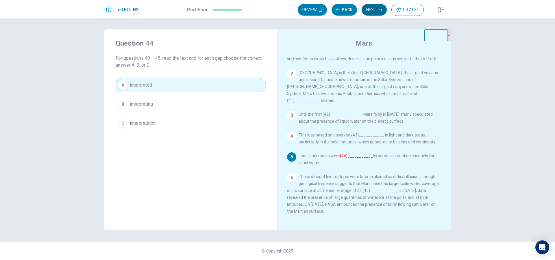
click at [374, 13] on button "Next" at bounding box center [373, 10] width 25 height 12
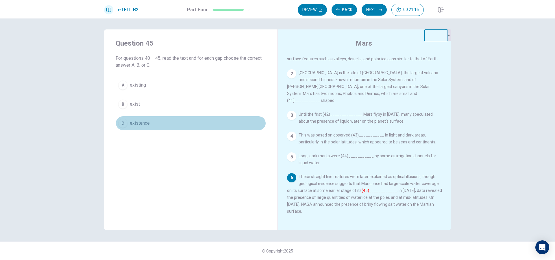
click at [142, 125] on span "existence" at bounding box center [140, 123] width 20 height 7
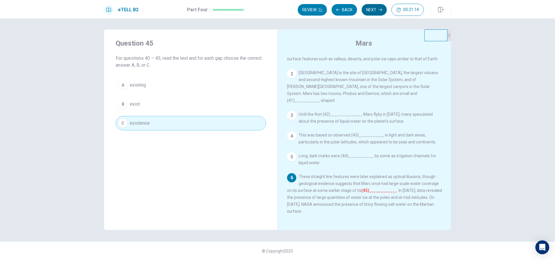
click at [369, 13] on button "Next" at bounding box center [373, 10] width 25 height 12
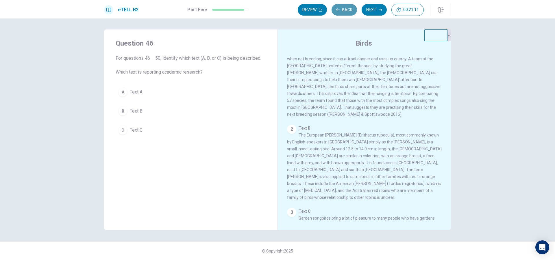
click at [348, 12] on button "Back" at bounding box center [343, 10] width 25 height 12
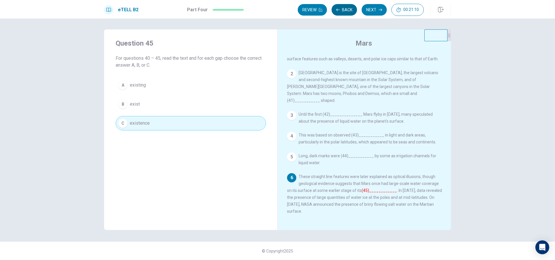
click at [348, 12] on button "Back" at bounding box center [343, 10] width 25 height 12
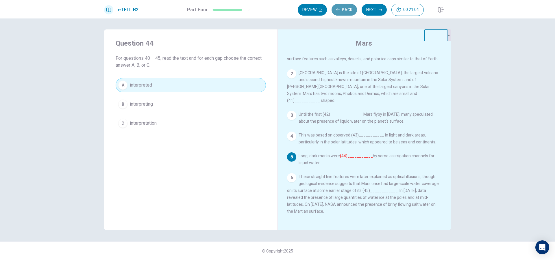
click at [348, 12] on button "Back" at bounding box center [343, 10] width 25 height 12
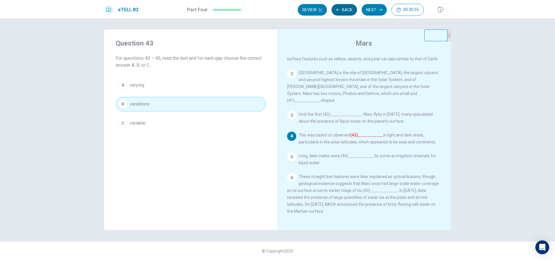
click at [348, 12] on button "Back" at bounding box center [343, 10] width 25 height 12
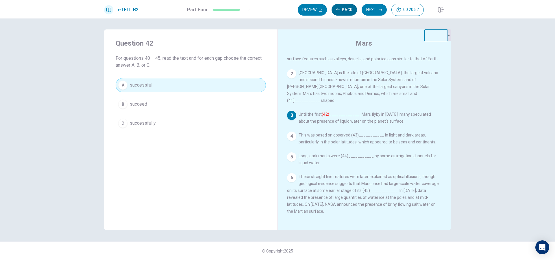
click at [348, 12] on button "Back" at bounding box center [343, 10] width 25 height 12
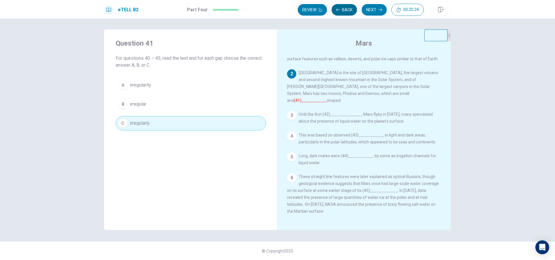
click at [350, 11] on button "Back" at bounding box center [343, 10] width 25 height 12
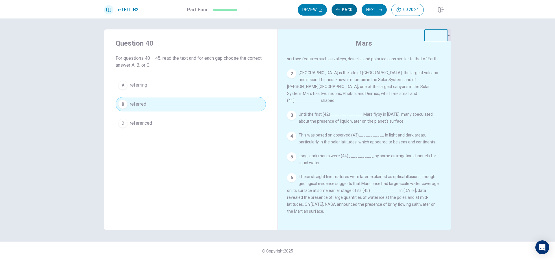
scroll to position [0, 0]
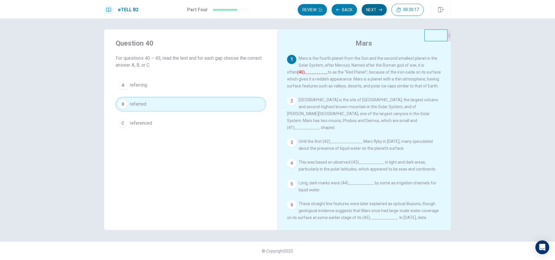
click at [369, 10] on button "Next" at bounding box center [373, 10] width 25 height 12
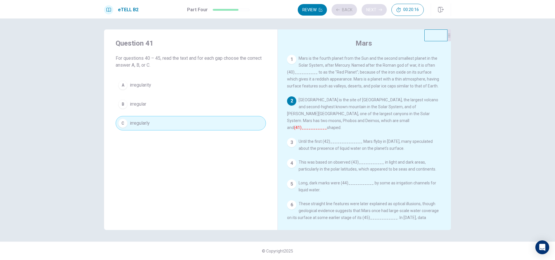
scroll to position [27, 0]
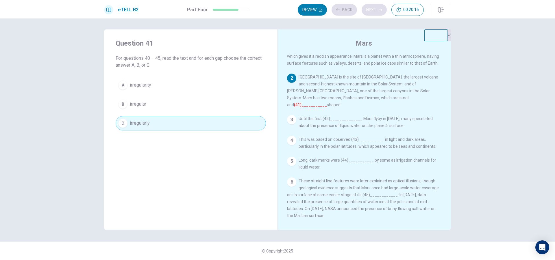
click at [369, 10] on div "Review Back Next 00:20:16" at bounding box center [360, 10] width 126 height 12
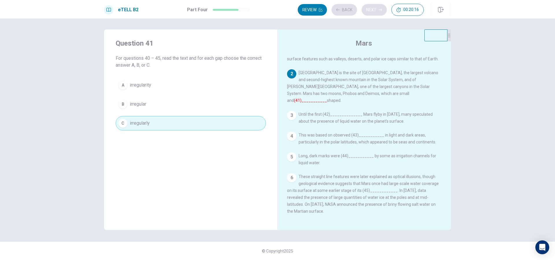
click at [369, 10] on div "Review Back Next 00:20:16" at bounding box center [360, 10] width 126 height 12
click at [372, 10] on button "Next" at bounding box center [373, 10] width 25 height 12
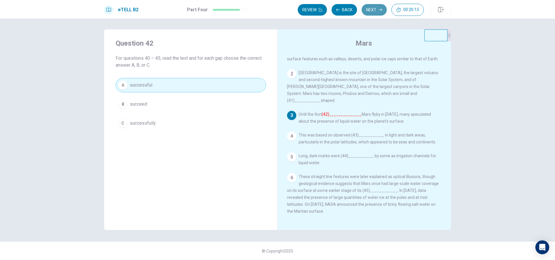
click at [372, 10] on button "Next" at bounding box center [373, 10] width 25 height 12
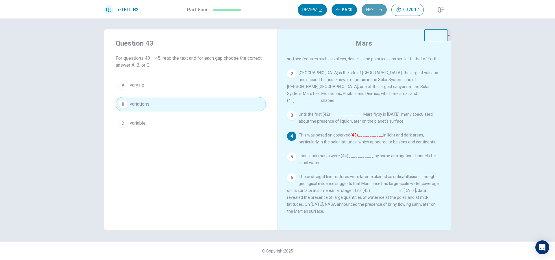
click at [372, 10] on button "Next" at bounding box center [373, 10] width 25 height 12
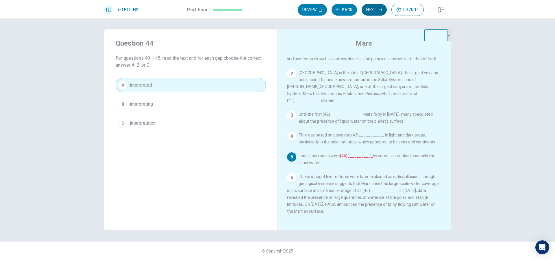
click at [372, 10] on button "Next" at bounding box center [373, 10] width 25 height 12
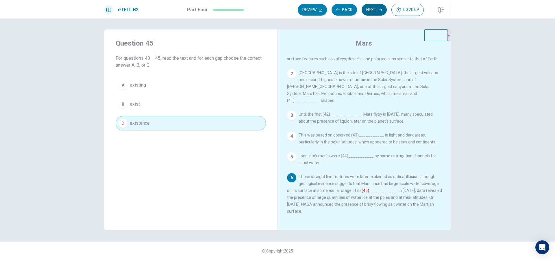
click at [372, 10] on button "Next" at bounding box center [373, 10] width 25 height 12
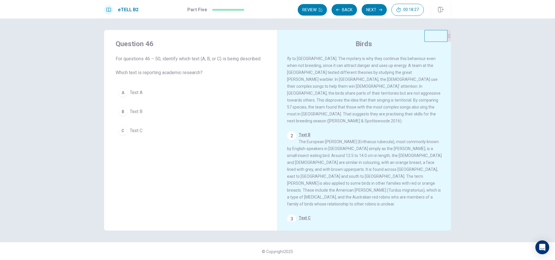
scroll to position [0, 0]
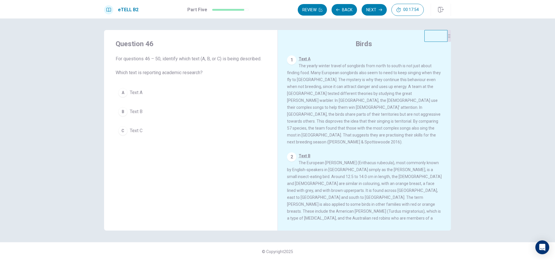
click at [139, 108] on button "B Text B" at bounding box center [191, 112] width 150 height 14
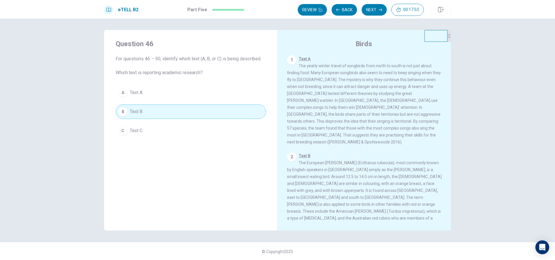
scroll to position [87, 0]
click at [372, 12] on button "Next" at bounding box center [373, 10] width 25 height 12
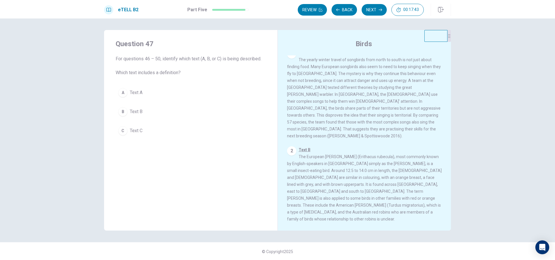
scroll to position [0, 0]
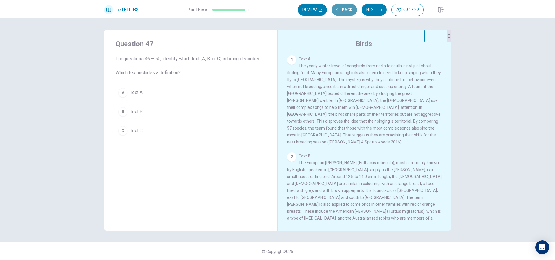
click at [345, 12] on button "Back" at bounding box center [343, 10] width 25 height 12
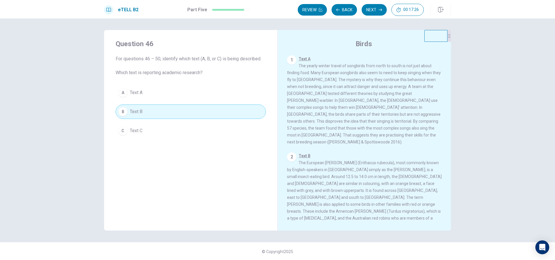
click at [227, 92] on button "A Text A" at bounding box center [191, 92] width 150 height 14
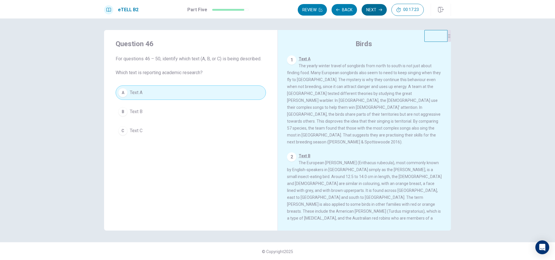
click at [370, 10] on button "Next" at bounding box center [373, 10] width 25 height 12
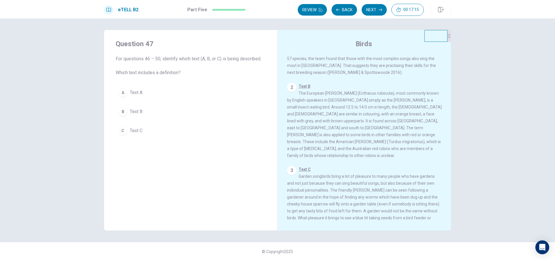
scroll to position [93, 0]
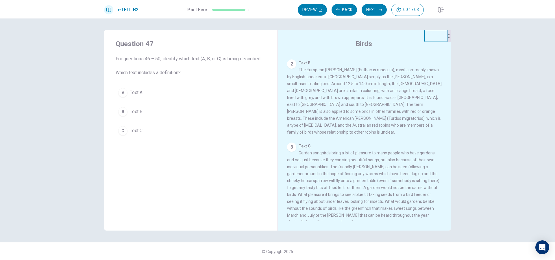
click at [126, 107] on button "B Text B" at bounding box center [191, 112] width 150 height 14
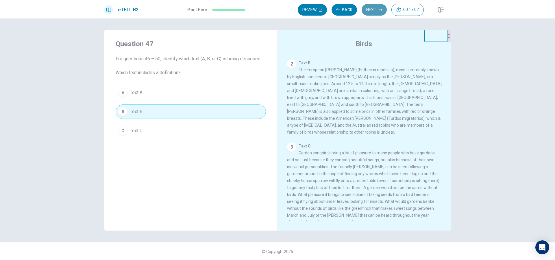
click at [367, 12] on button "Next" at bounding box center [373, 10] width 25 height 12
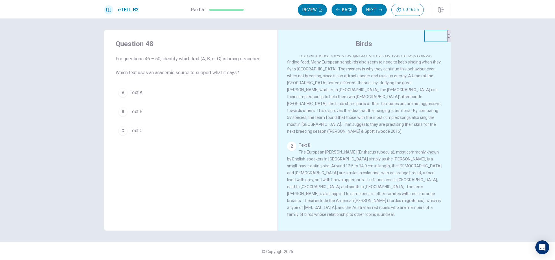
scroll to position [0, 0]
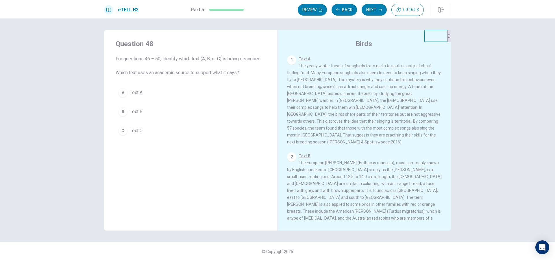
drag, startPoint x: 409, startPoint y: 136, endPoint x: 427, endPoint y: 131, distance: 18.3
click at [427, 131] on span "Text A The yearly winter travel of songbirds from north to south is not just ab…" at bounding box center [364, 101] width 154 height 88
drag, startPoint x: 427, startPoint y: 131, endPoint x: 406, endPoint y: 132, distance: 20.3
click at [407, 132] on span "Text A The yearly winter travel of songbirds from north to south is not just ab…" at bounding box center [364, 101] width 154 height 88
click at [405, 132] on span "Text A The yearly winter travel of songbirds from north to south is not just ab…" at bounding box center [364, 101] width 154 height 88
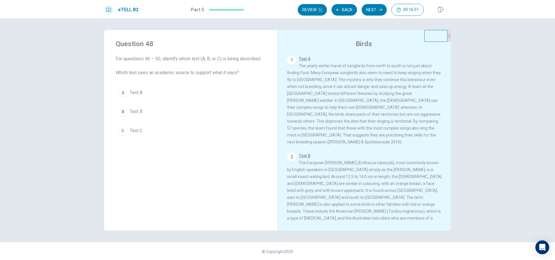
click at [137, 90] on span "Text A" at bounding box center [136, 92] width 13 height 7
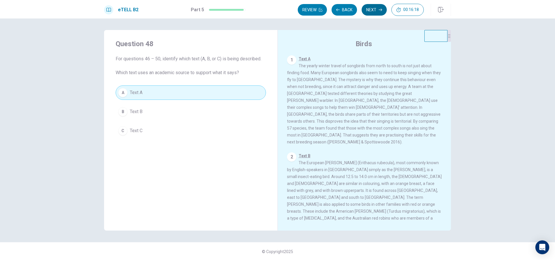
click at [367, 6] on button "Next" at bounding box center [373, 10] width 25 height 12
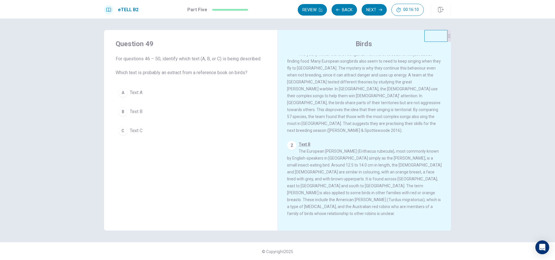
scroll to position [6, 0]
click at [340, 84] on span "Text A The yearly winter travel of songbirds from north to south is not just ab…" at bounding box center [364, 94] width 154 height 88
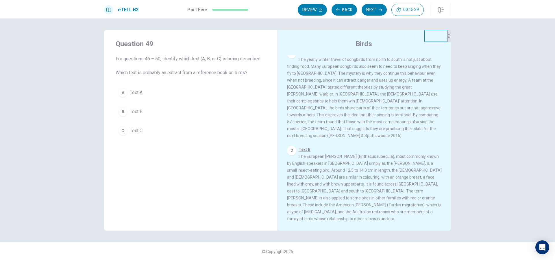
click at [163, 111] on button "B Text B" at bounding box center [191, 112] width 150 height 14
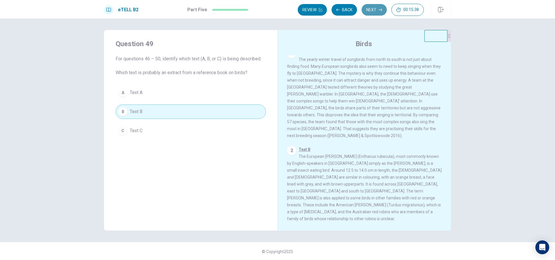
click at [371, 10] on button "Next" at bounding box center [373, 10] width 25 height 12
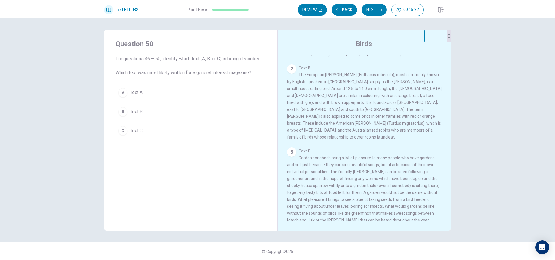
scroll to position [93, 0]
click at [155, 128] on button "C Text C" at bounding box center [191, 131] width 150 height 14
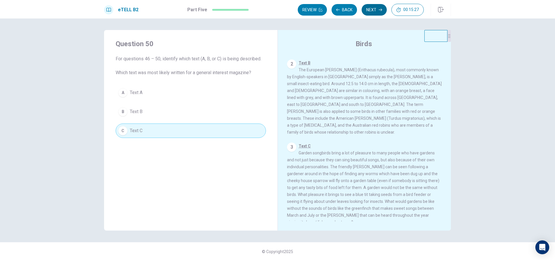
click at [368, 8] on button "Next" at bounding box center [373, 10] width 25 height 12
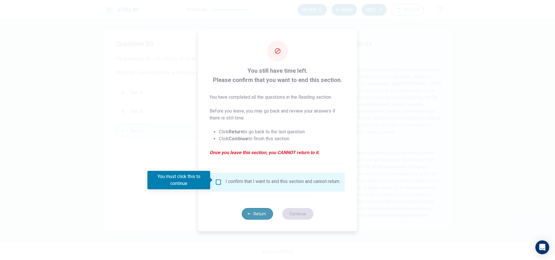
click at [263, 217] on button "Return" at bounding box center [256, 214] width 31 height 12
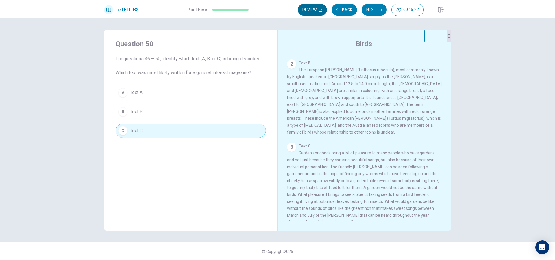
click at [316, 12] on button "Review" at bounding box center [311, 10] width 29 height 12
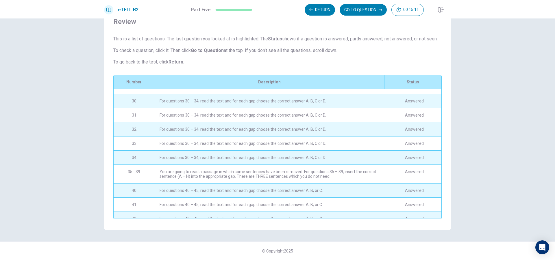
scroll to position [260, 0]
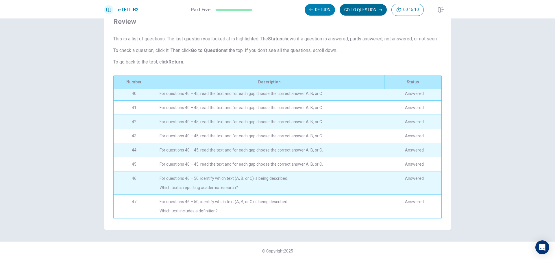
click at [355, 8] on button "GO TO QUESTION" at bounding box center [362, 10] width 47 height 12
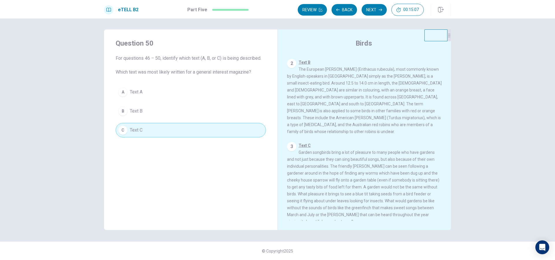
scroll to position [0, 0]
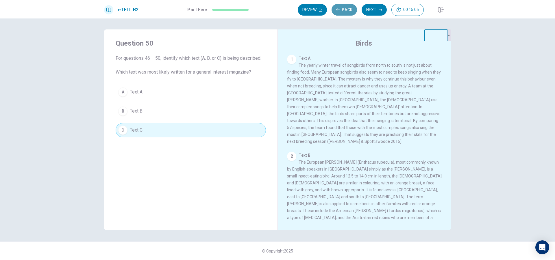
click at [346, 13] on button "Back" at bounding box center [343, 10] width 25 height 12
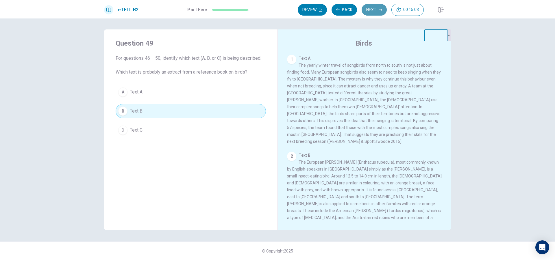
click at [367, 11] on button "Next" at bounding box center [373, 10] width 25 height 12
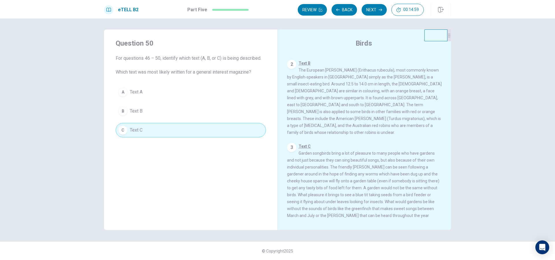
scroll to position [93, 0]
click at [352, 13] on button "Back" at bounding box center [343, 10] width 25 height 12
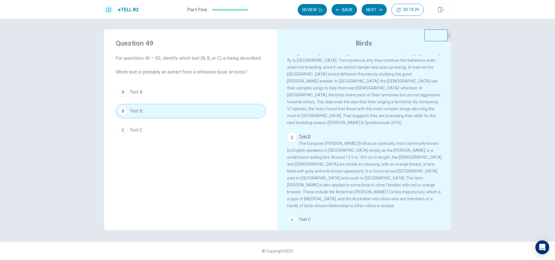
scroll to position [29, 0]
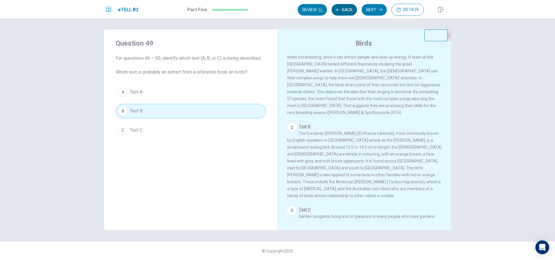
click at [344, 10] on button "Back" at bounding box center [343, 10] width 25 height 12
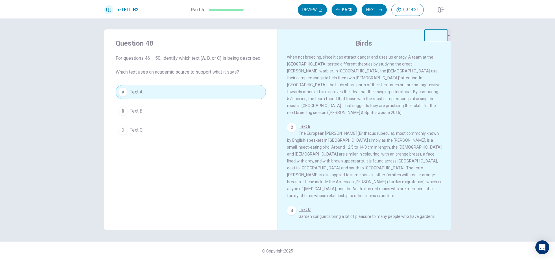
drag, startPoint x: 408, startPoint y: 102, endPoint x: 390, endPoint y: 85, distance: 24.5
click at [430, 108] on div "1 Text A The yearly winter travel of songbirds from north to south is not just …" at bounding box center [364, 71] width 155 height 90
click at [345, 4] on div "Review Back Next 00:14:30" at bounding box center [360, 10] width 126 height 12
click at [347, 10] on button "Back" at bounding box center [343, 10] width 25 height 12
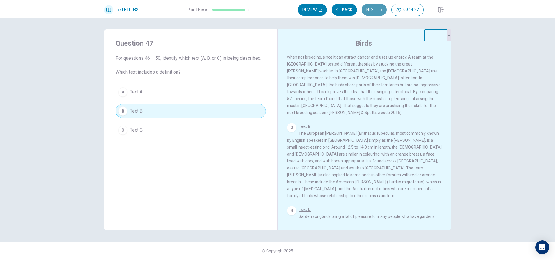
click at [366, 12] on button "Next" at bounding box center [373, 10] width 25 height 12
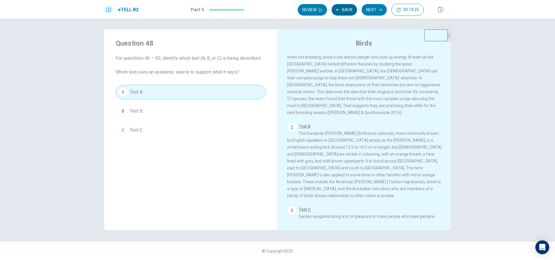
click at [348, 12] on button "Back" at bounding box center [343, 10] width 25 height 12
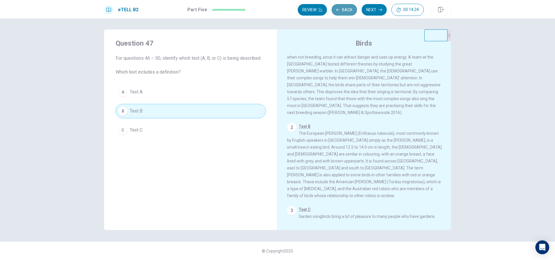
click at [348, 12] on button "Back" at bounding box center [343, 10] width 25 height 12
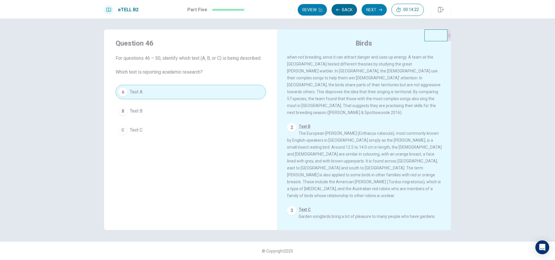
click at [348, 12] on button "Back" at bounding box center [343, 10] width 25 height 12
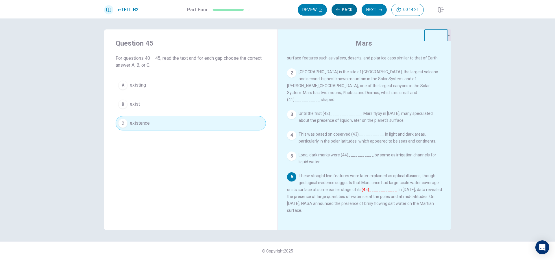
scroll to position [27, 0]
click at [349, 12] on button "Back" at bounding box center [343, 10] width 25 height 12
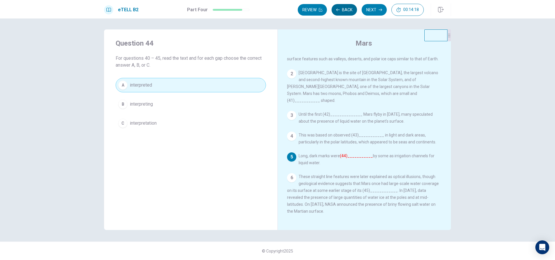
click at [349, 12] on button "Back" at bounding box center [343, 10] width 25 height 12
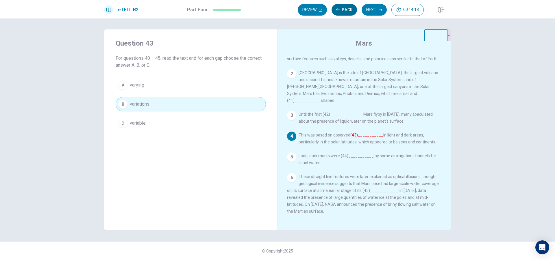
click at [349, 12] on button "Back" at bounding box center [343, 10] width 25 height 12
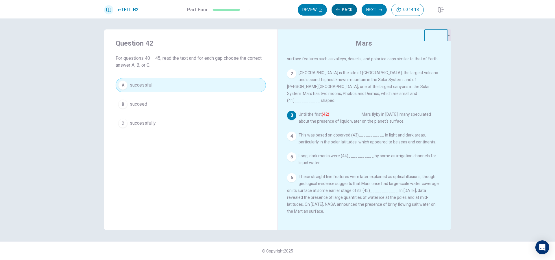
click at [349, 12] on button "Back" at bounding box center [343, 10] width 25 height 12
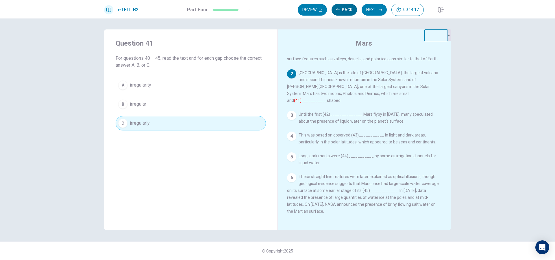
click at [349, 12] on button "Back" at bounding box center [343, 10] width 25 height 12
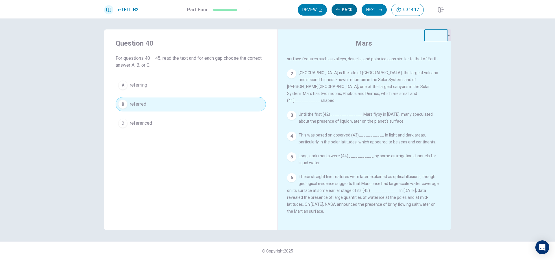
scroll to position [0, 0]
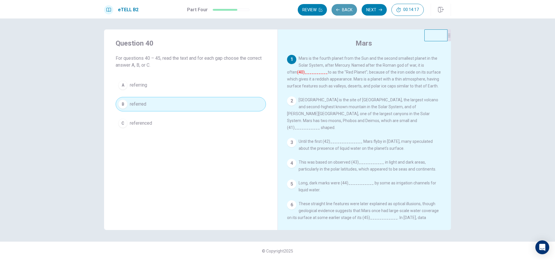
click at [349, 12] on button "Back" at bounding box center [343, 10] width 25 height 12
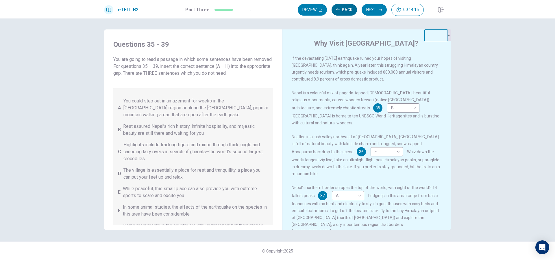
click at [349, 12] on button "Back" at bounding box center [343, 10] width 25 height 12
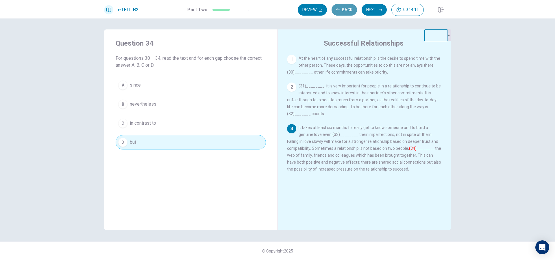
click at [349, 12] on button "Back" at bounding box center [343, 10] width 25 height 12
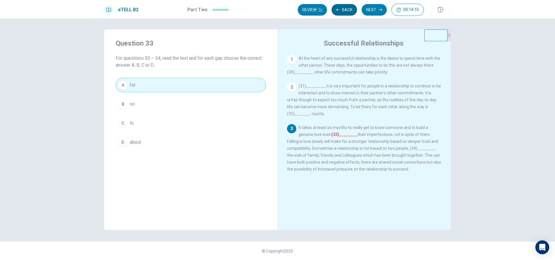
click at [349, 12] on button "Back" at bounding box center [343, 10] width 25 height 12
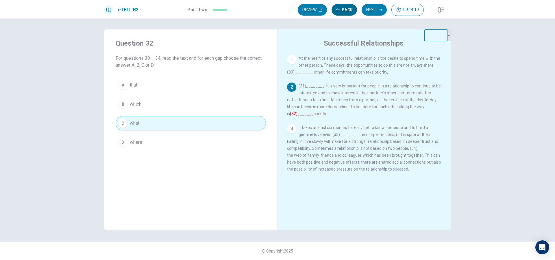
click at [349, 12] on button "Back" at bounding box center [343, 10] width 25 height 12
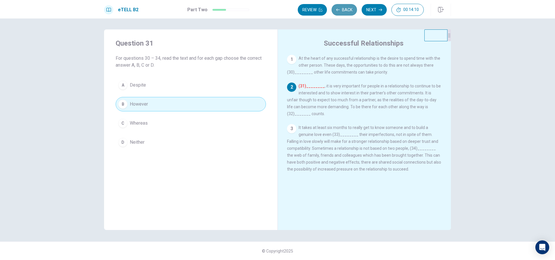
click at [349, 12] on button "Back" at bounding box center [343, 10] width 25 height 12
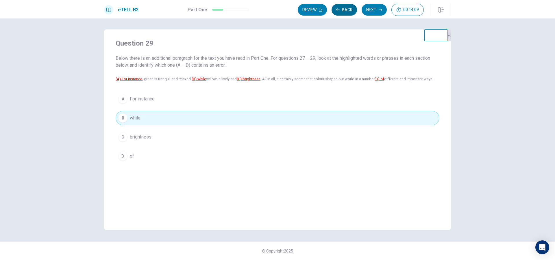
click at [349, 12] on button "Back" at bounding box center [343, 10] width 25 height 12
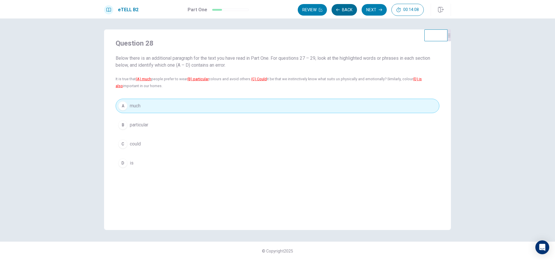
click at [349, 12] on button "Back" at bounding box center [343, 10] width 25 height 12
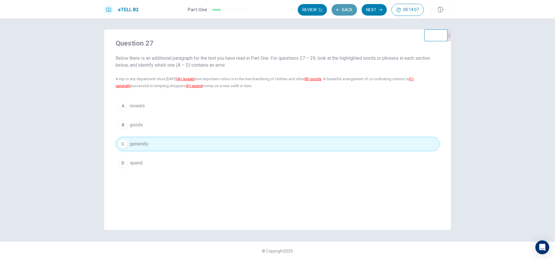
click at [349, 12] on button "Back" at bounding box center [343, 10] width 25 height 12
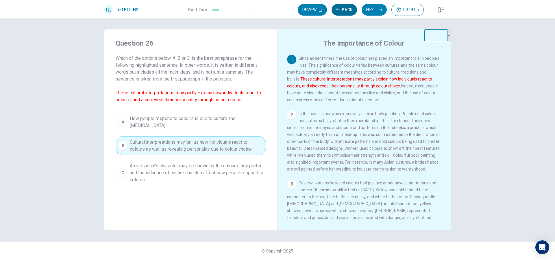
click at [349, 12] on button "Back" at bounding box center [343, 10] width 25 height 12
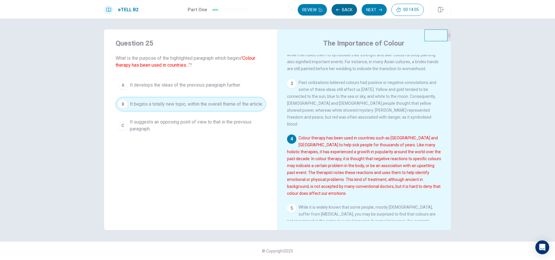
scroll to position [136, 0]
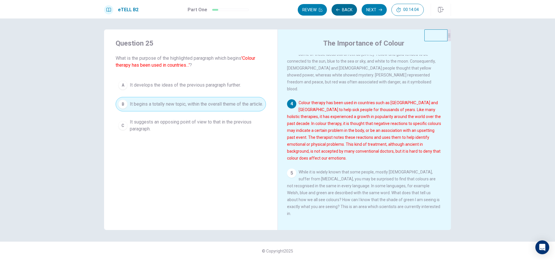
click at [349, 12] on button "Back" at bounding box center [343, 10] width 25 height 12
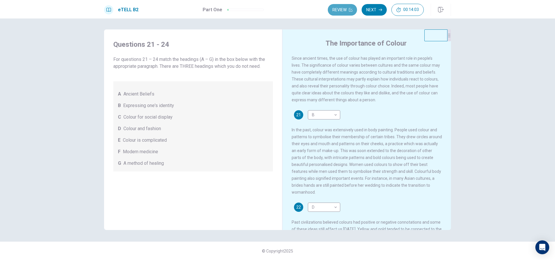
click at [349, 12] on button "Review" at bounding box center [342, 10] width 29 height 12
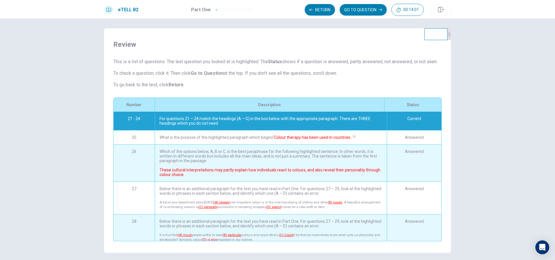
scroll to position [0, 0]
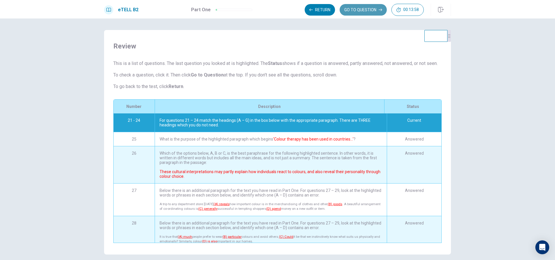
click at [369, 6] on button "GO TO QUESTION" at bounding box center [362, 10] width 47 height 12
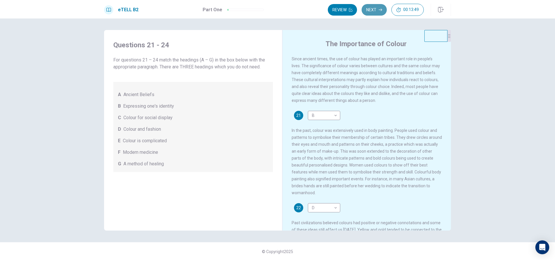
click at [373, 6] on button "Next" at bounding box center [373, 10] width 25 height 12
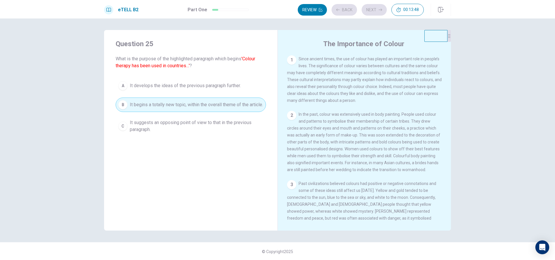
click at [373, 10] on div "Review Back Next 00:13:48" at bounding box center [360, 10] width 126 height 12
click at [375, 11] on button "Next" at bounding box center [373, 10] width 25 height 12
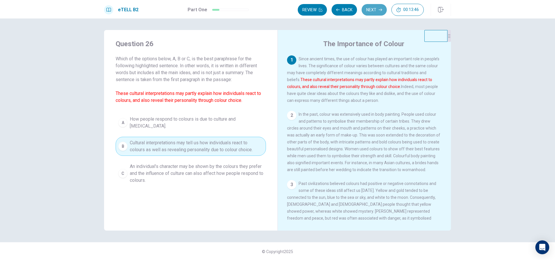
click at [375, 11] on button "Next" at bounding box center [373, 10] width 25 height 12
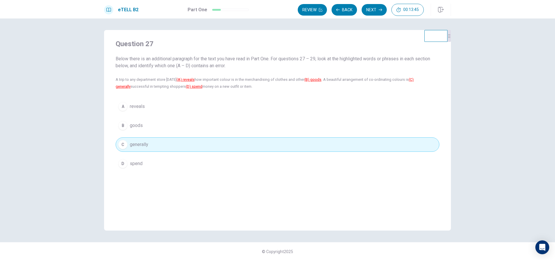
click at [375, 11] on button "Next" at bounding box center [373, 10] width 25 height 12
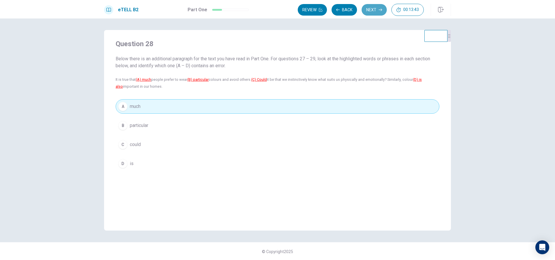
click at [375, 11] on button "Next" at bounding box center [373, 10] width 25 height 12
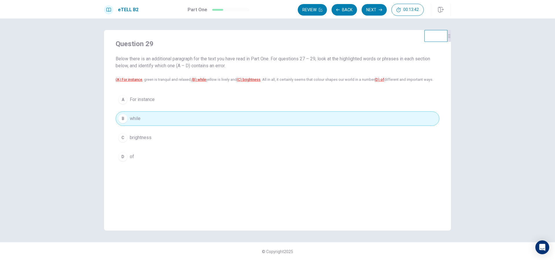
click at [375, 11] on button "Next" at bounding box center [373, 10] width 25 height 12
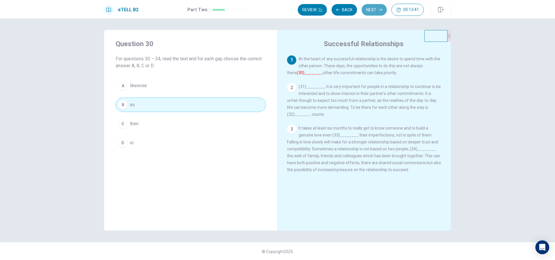
click at [375, 11] on button "Next" at bounding box center [373, 10] width 25 height 12
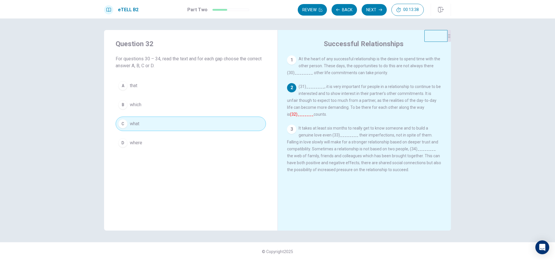
click at [375, 11] on button "Next" at bounding box center [373, 10] width 25 height 12
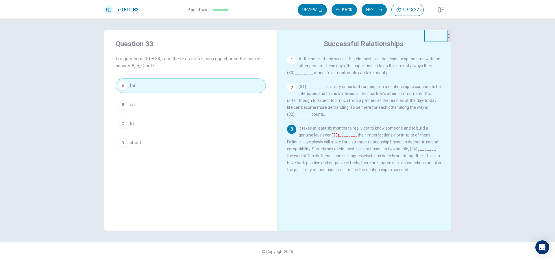
click at [375, 11] on button "Next" at bounding box center [373, 10] width 25 height 12
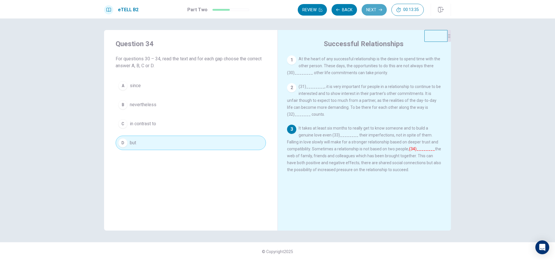
click at [375, 11] on button "Next" at bounding box center [373, 10] width 25 height 12
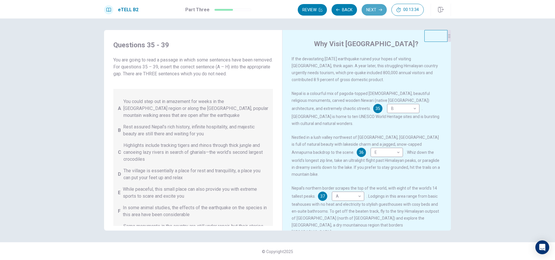
click at [375, 11] on button "Next" at bounding box center [373, 10] width 25 height 12
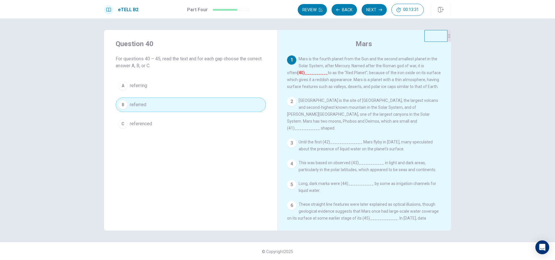
click at [375, 11] on button "Next" at bounding box center [373, 10] width 25 height 12
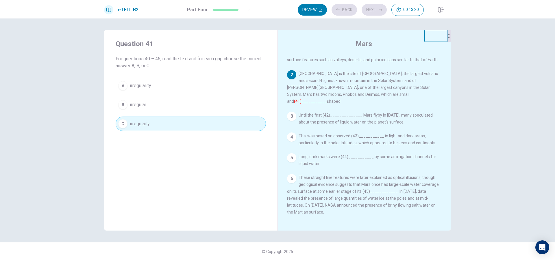
scroll to position [27, 0]
click at [375, 11] on div "Review Back Next 00:13:30" at bounding box center [360, 10] width 126 height 12
click at [375, 11] on button "Next" at bounding box center [373, 10] width 25 height 12
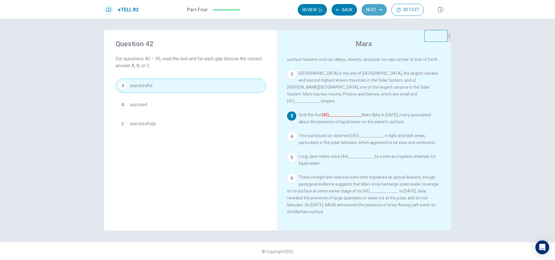
click at [375, 11] on button "Next" at bounding box center [373, 10] width 25 height 12
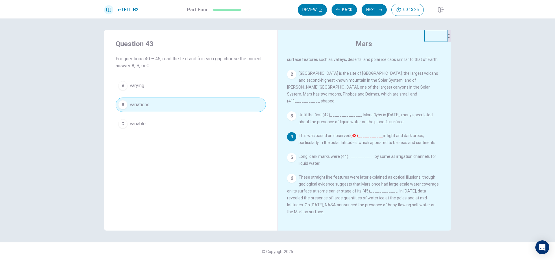
click at [375, 11] on button "Next" at bounding box center [373, 10] width 25 height 12
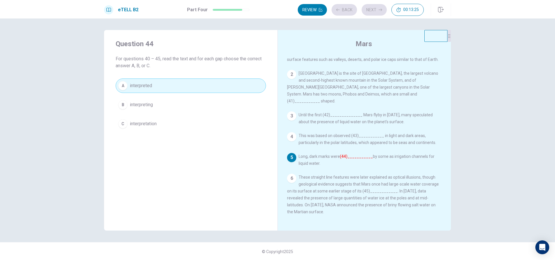
click at [375, 11] on div "Review Back Next 00:13:25" at bounding box center [360, 10] width 126 height 12
click at [375, 11] on button "Next" at bounding box center [373, 10] width 25 height 12
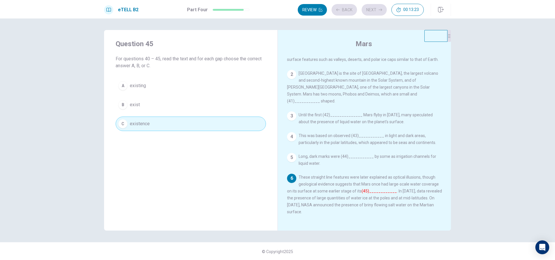
click at [375, 11] on div "Review Back Next 00:13:23" at bounding box center [360, 10] width 126 height 12
click at [375, 11] on button "Next" at bounding box center [373, 10] width 25 height 12
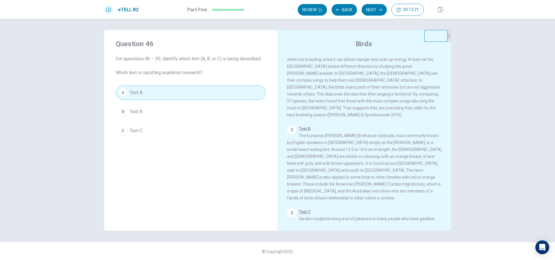
click at [375, 11] on button "Next" at bounding box center [373, 10] width 25 height 12
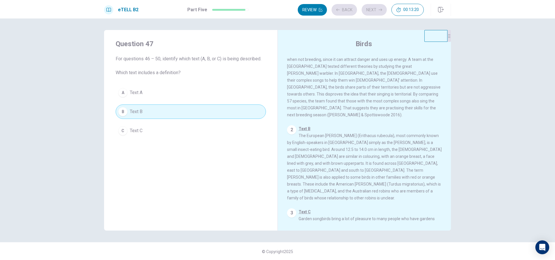
click at [375, 11] on div "Review Back Next 00:13:20" at bounding box center [360, 10] width 126 height 12
click at [375, 11] on button "Next" at bounding box center [373, 10] width 25 height 12
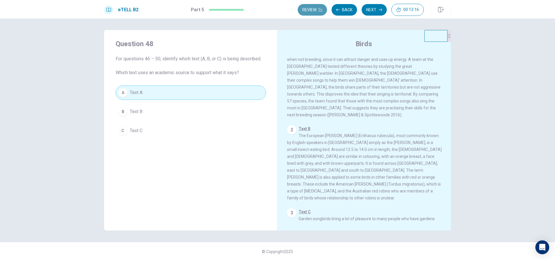
click at [313, 14] on button "Review" at bounding box center [311, 10] width 29 height 12
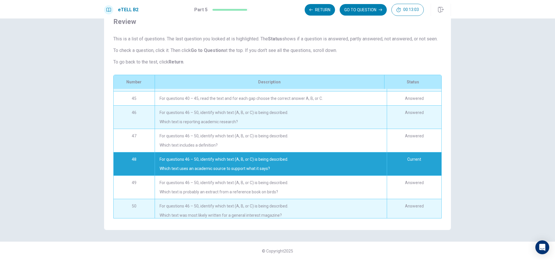
scroll to position [333, 0]
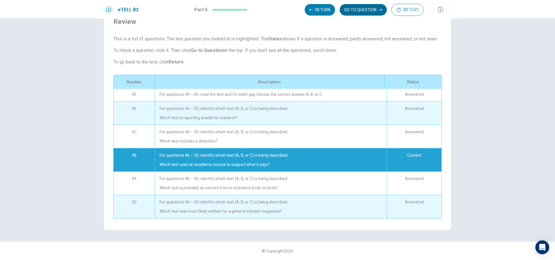
click at [366, 9] on button "GO TO QUESTION" at bounding box center [362, 10] width 47 height 12
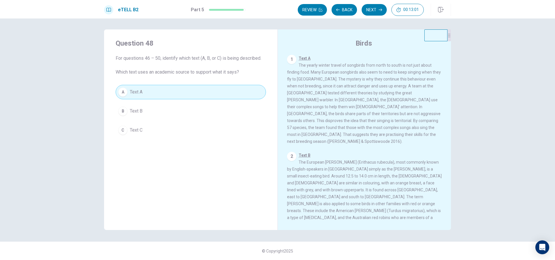
scroll to position [1, 0]
click at [377, 8] on button "Next" at bounding box center [373, 10] width 25 height 12
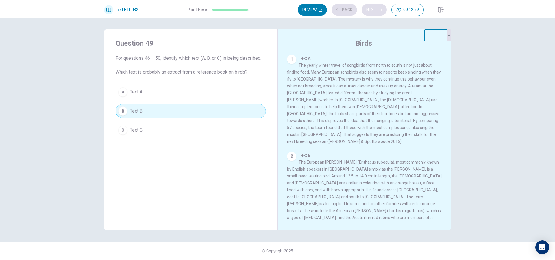
click at [377, 8] on div "Review Back Next 00:12:59" at bounding box center [360, 10] width 126 height 12
click at [377, 8] on button "Next" at bounding box center [373, 10] width 25 height 12
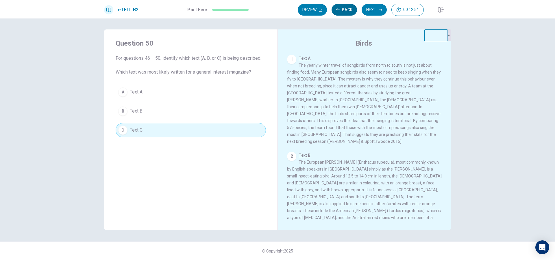
click at [332, 12] on button "Back" at bounding box center [343, 10] width 25 height 12
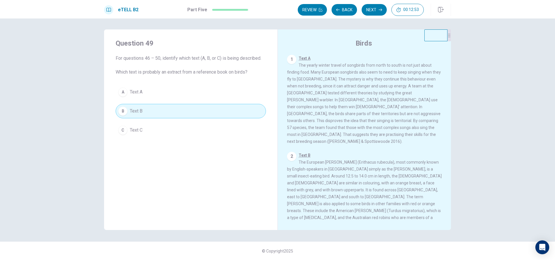
click at [380, 9] on icon "button" at bounding box center [379, 9] width 3 height 3
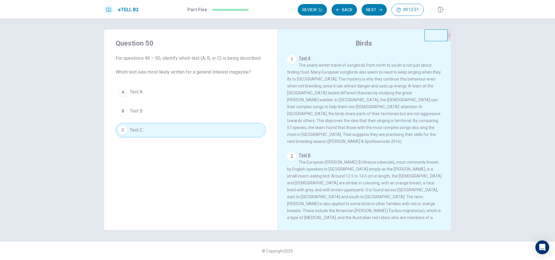
click at [379, 10] on icon "button" at bounding box center [379, 10] width 3 height 3
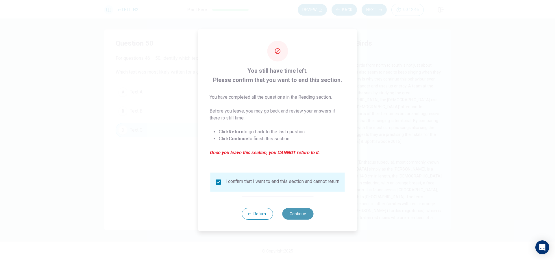
click at [293, 214] on button "Continue" at bounding box center [297, 214] width 31 height 12
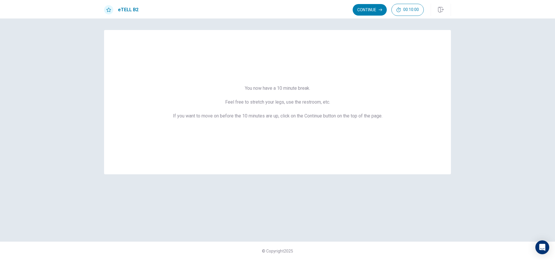
scroll to position [0, 0]
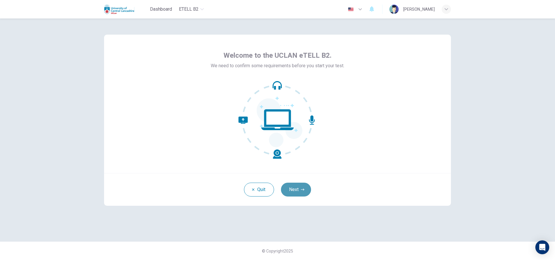
click at [304, 187] on button "Next" at bounding box center [296, 190] width 30 height 14
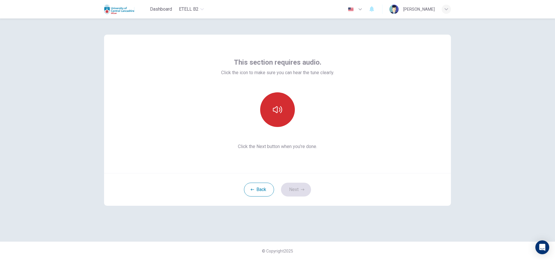
click at [287, 115] on button "button" at bounding box center [277, 109] width 35 height 35
click at [296, 188] on button "Next" at bounding box center [296, 190] width 30 height 14
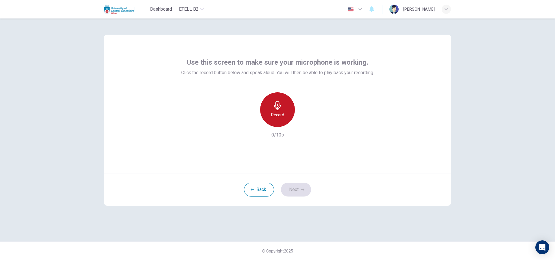
click at [291, 108] on div "Record" at bounding box center [277, 109] width 35 height 35
click at [292, 190] on button "Next" at bounding box center [296, 190] width 30 height 14
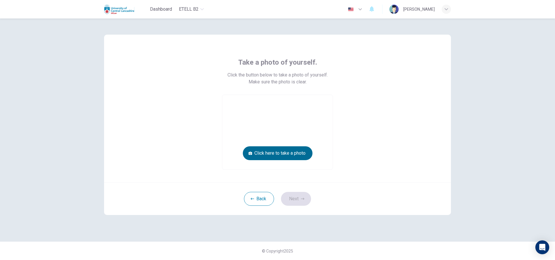
click at [293, 147] on button "Click here to take a photo" at bounding box center [278, 153] width 70 height 14
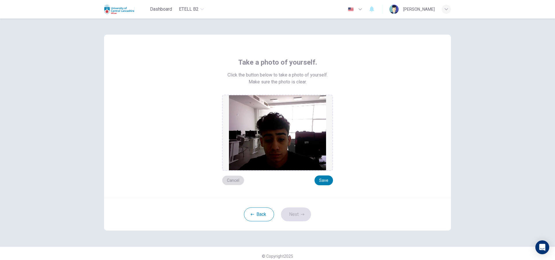
drag, startPoint x: 231, startPoint y: 182, endPoint x: 256, endPoint y: 171, distance: 27.1
click at [232, 181] on button "Cancel" at bounding box center [233, 181] width 22 height 10
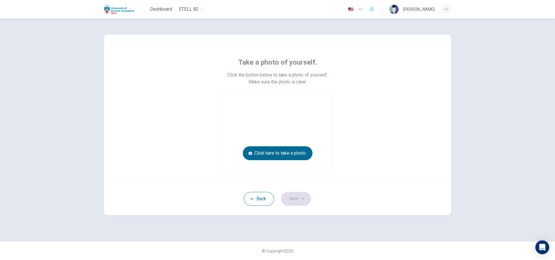
click at [297, 154] on button "Click here to take a photo" at bounding box center [278, 153] width 70 height 14
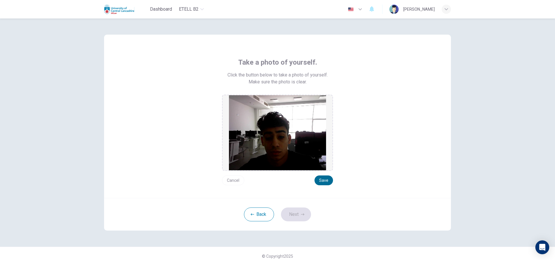
click at [327, 179] on button "Save" at bounding box center [323, 181] width 18 height 10
click at [237, 181] on button "Cancel" at bounding box center [233, 181] width 22 height 10
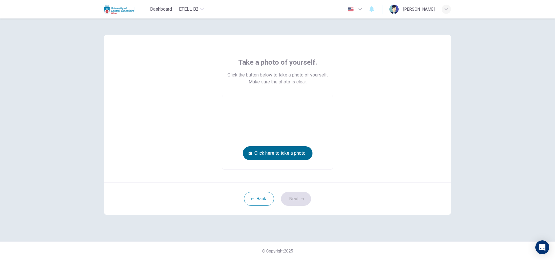
click at [288, 154] on button "Click here to take a photo" at bounding box center [278, 153] width 70 height 14
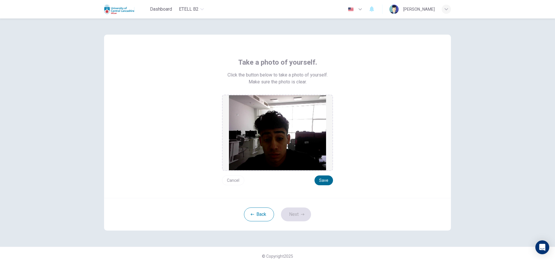
click at [323, 182] on button "Save" at bounding box center [323, 181] width 18 height 10
click at [294, 208] on button "Next" at bounding box center [296, 215] width 30 height 14
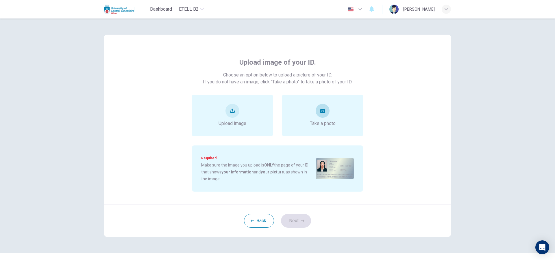
click at [333, 121] on span "Take a photo" at bounding box center [323, 123] width 26 height 7
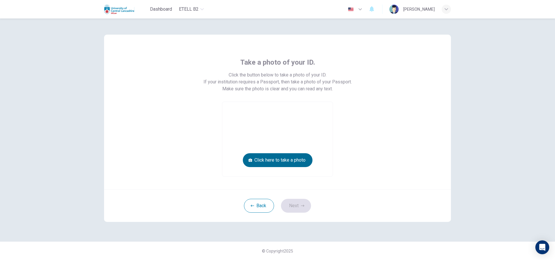
click at [288, 155] on button "Click here to take a photo" at bounding box center [278, 160] width 70 height 14
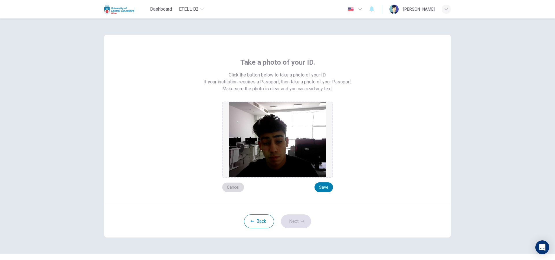
click at [233, 191] on button "Cancel" at bounding box center [233, 188] width 22 height 10
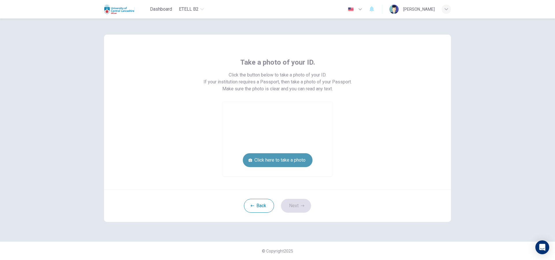
click at [306, 164] on button "Click here to take a photo" at bounding box center [278, 160] width 70 height 14
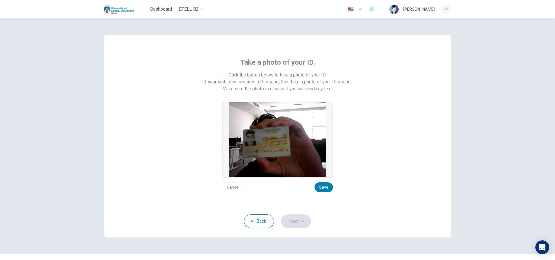
click at [334, 189] on div "Take a photo of your ID. Click the button below to take a photo of your ID. If …" at bounding box center [277, 125] width 261 height 135
click at [320, 189] on button "Save" at bounding box center [323, 188] width 18 height 10
click at [298, 223] on button "Next" at bounding box center [296, 222] width 30 height 14
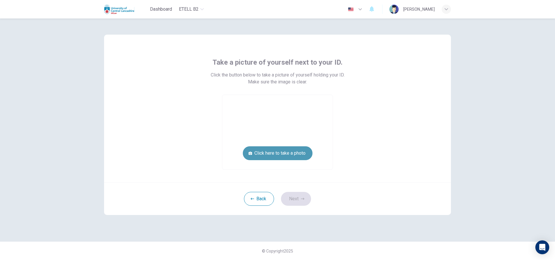
click at [300, 151] on button "Click here to take a photo" at bounding box center [278, 153] width 70 height 14
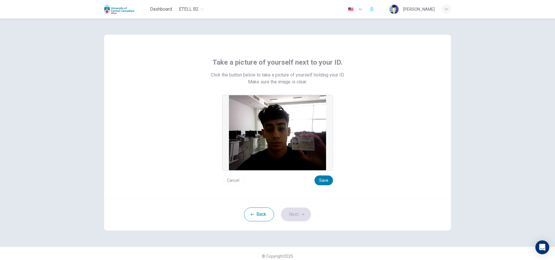
click at [324, 186] on div "Take a picture of yourself next to your ID. Click the button below to take a pi…" at bounding box center [277, 116] width 347 height 163
click at [326, 182] on button "Save" at bounding box center [323, 181] width 18 height 10
click at [306, 216] on button "Next" at bounding box center [296, 215] width 30 height 14
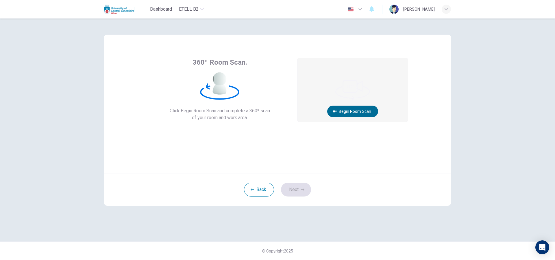
click at [358, 115] on button "Begin Room Scan" at bounding box center [352, 112] width 51 height 12
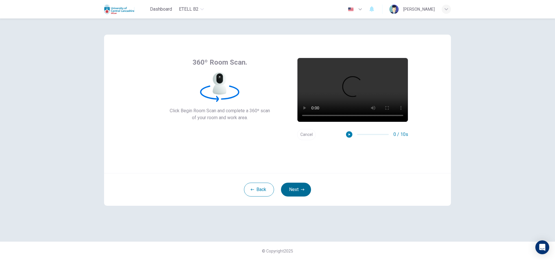
click at [289, 190] on button "Next" at bounding box center [296, 190] width 30 height 14
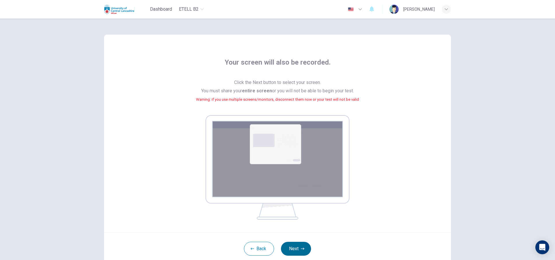
click at [303, 247] on button "Next" at bounding box center [296, 249] width 30 height 14
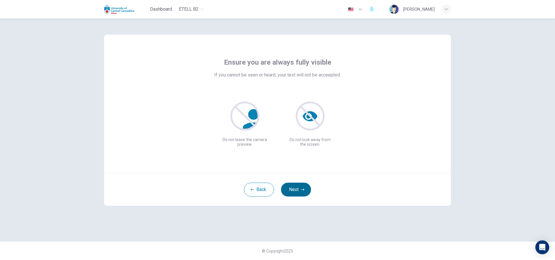
click at [304, 190] on button "Next" at bounding box center [296, 190] width 30 height 14
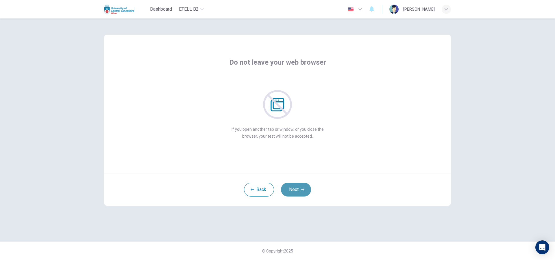
click at [304, 190] on button "Next" at bounding box center [296, 190] width 30 height 14
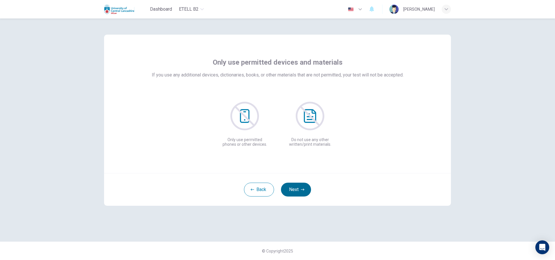
click at [304, 190] on button "Next" at bounding box center [296, 190] width 30 height 14
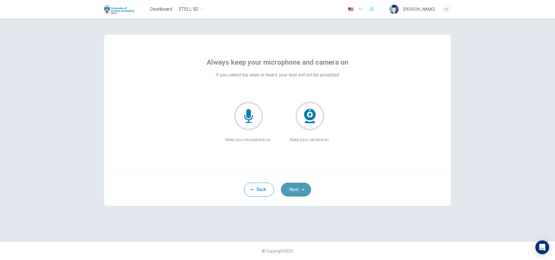
click at [304, 190] on button "Next" at bounding box center [296, 190] width 30 height 14
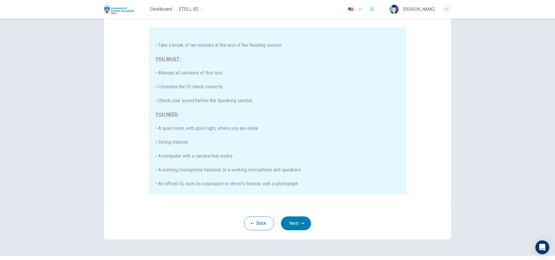
scroll to position [61, 0]
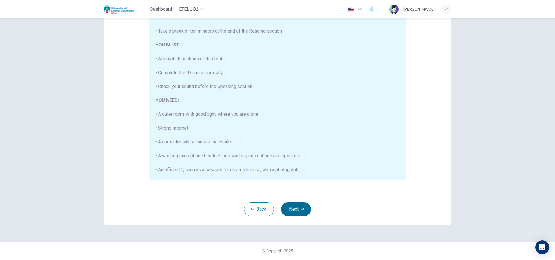
click at [299, 206] on button "Next" at bounding box center [296, 209] width 30 height 14
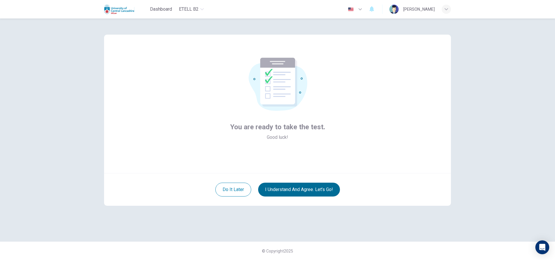
scroll to position [0, 0]
click at [302, 191] on button "I understand and agree. Let’s go!" at bounding box center [299, 190] width 82 height 14
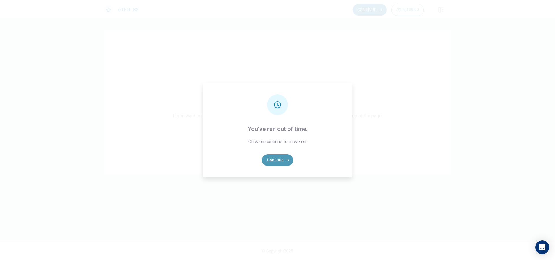
click at [272, 159] on button "Continue" at bounding box center [277, 161] width 31 height 12
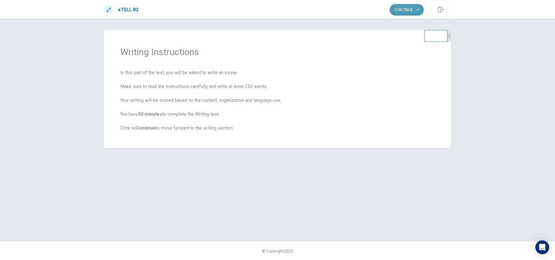
click at [400, 11] on button "Continue" at bounding box center [406, 10] width 34 height 12
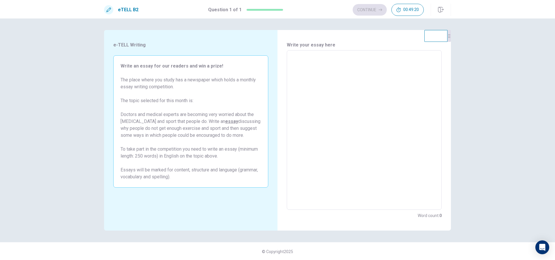
click at [322, 88] on textarea at bounding box center [364, 130] width 147 height 150
type textarea "*"
type textarea "**"
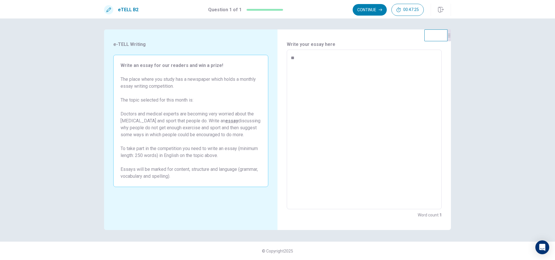
type textarea "*"
type textarea "***"
type textarea "*"
type textarea "****"
type textarea "*"
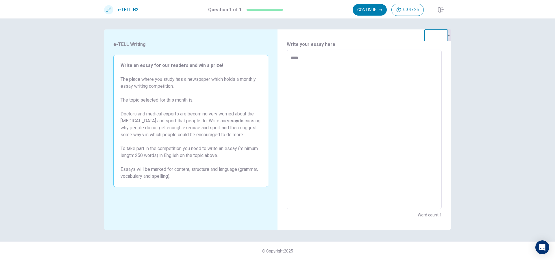
type textarea "*****"
type textarea "*"
type textarea "******"
type textarea "*"
type textarea "*******"
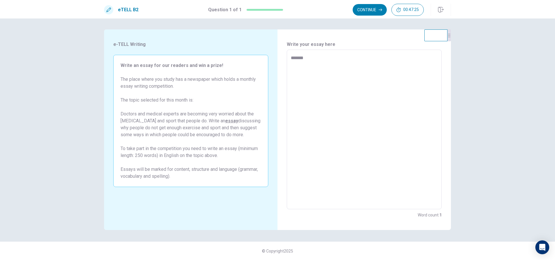
type textarea "*"
type textarea "********"
type textarea "*"
type textarea "*********"
type textarea "*"
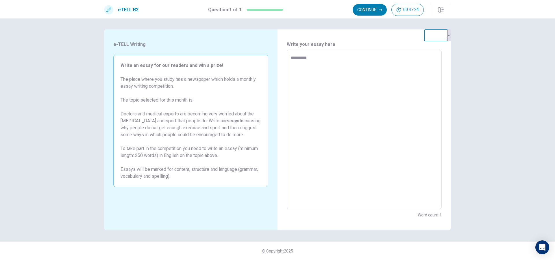
type textarea "********"
type textarea "*"
type textarea "*******"
type textarea "*"
type textarea "******"
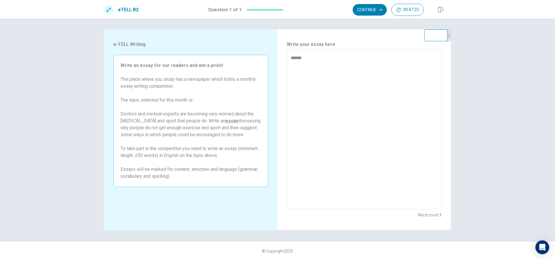
type textarea "*"
type textarea "*****"
type textarea "*"
type textarea "****"
type textarea "*"
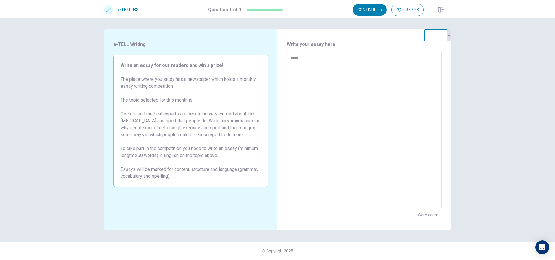
type textarea "***"
type textarea "*"
type textarea "**"
type textarea "*"
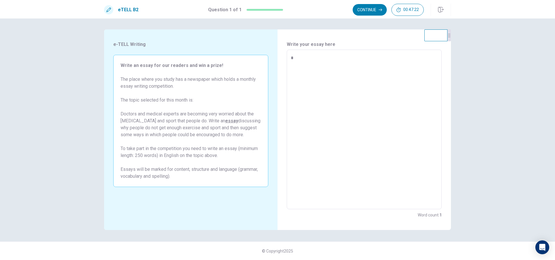
type textarea "*"
type textarea "**"
type textarea "*"
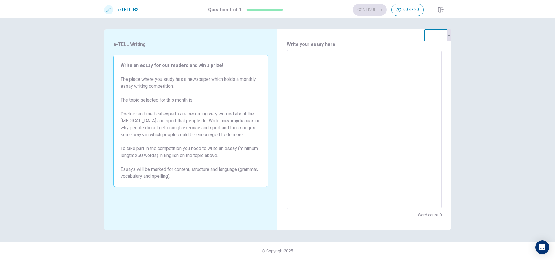
type textarea "*"
type textarea "**"
type textarea "*"
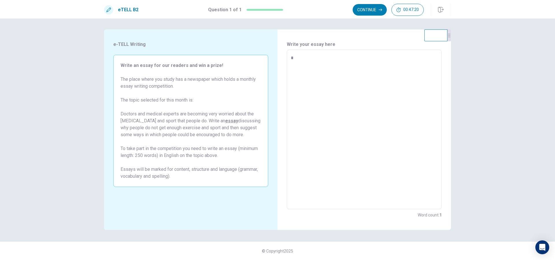
type textarea "*"
type textarea "**"
type textarea "*"
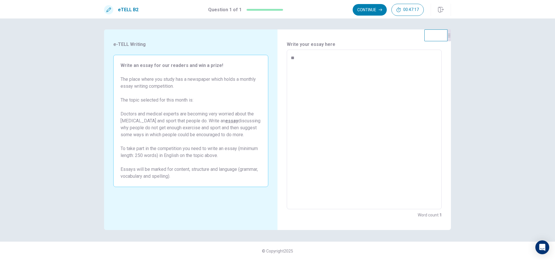
type textarea "***"
type textarea "*"
type textarea "****"
type textarea "*"
type textarea "*****"
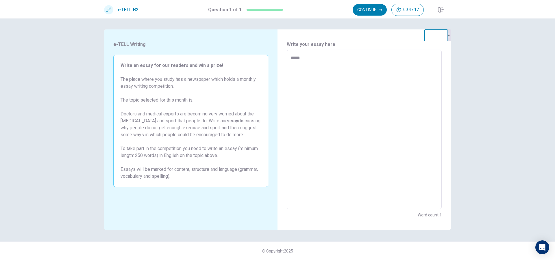
type textarea "*"
type textarea "******"
type textarea "*"
type textarea "*****"
type textarea "*"
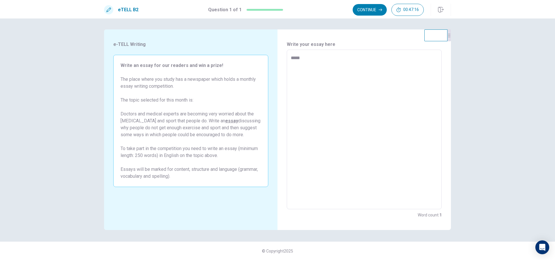
type textarea "****"
type textarea "*"
type textarea "***"
type textarea "*"
type textarea "**"
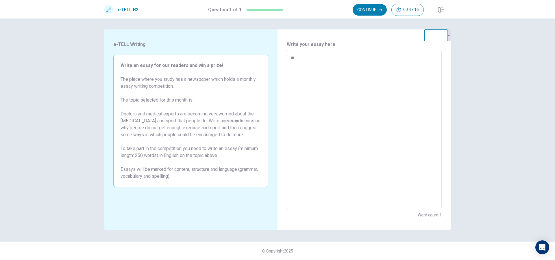
type textarea "*"
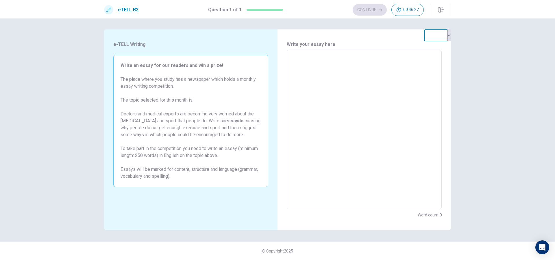
type textarea "*"
type textarea "**"
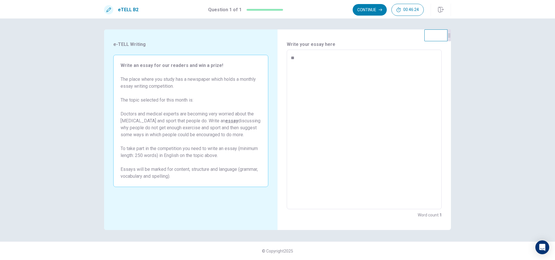
type textarea "*"
type textarea "***"
type textarea "*"
type textarea "****"
type textarea "*"
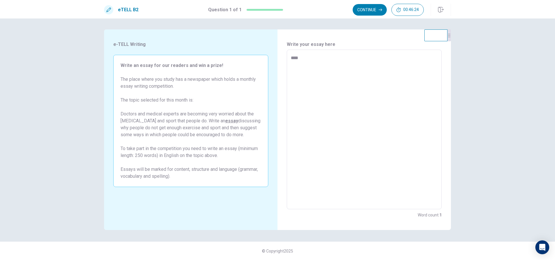
type textarea "****"
type textarea "*"
type textarea "******"
type textarea "*"
type textarea "*******"
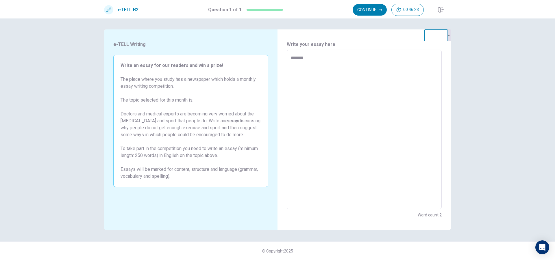
type textarea "*"
type textarea "********"
type textarea "*"
type textarea "********"
type textarea "*"
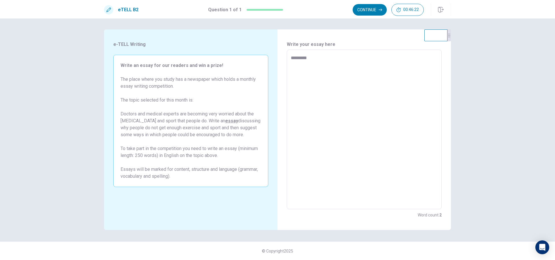
type textarea "**********"
type textarea "*"
type textarea "**********"
type textarea "*"
type textarea "**********"
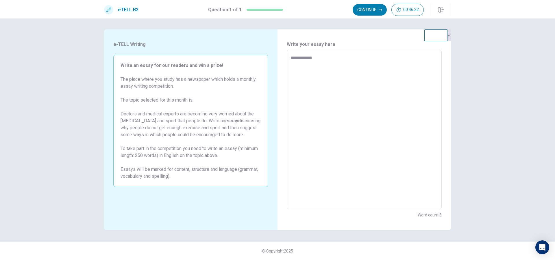
type textarea "*"
type textarea "**********"
type textarea "*"
type textarea "**********"
type textarea "*"
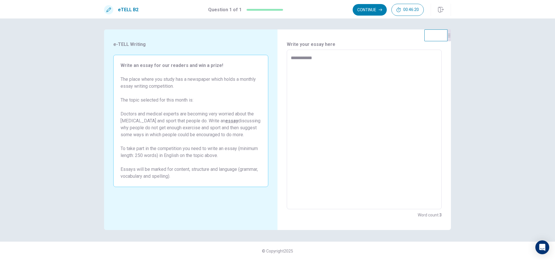
type textarea "**********"
type textarea "*"
type textarea "**********"
type textarea "*"
type textarea "**********"
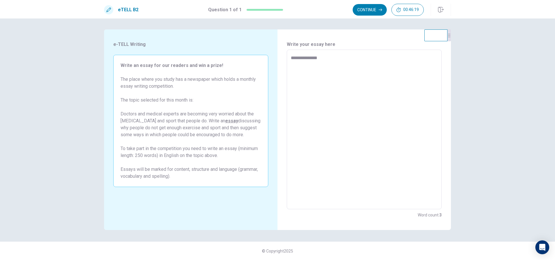
type textarea "*"
type textarea "**********"
type textarea "*"
type textarea "**********"
type textarea "*"
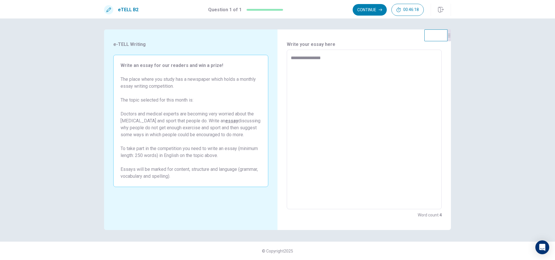
type textarea "**********"
type textarea "*"
type textarea "**********"
type textarea "*"
type textarea "**********"
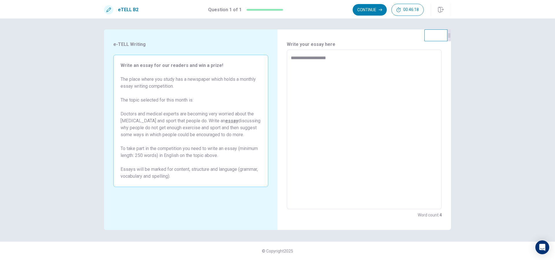
type textarea "*"
type textarea "**********"
type textarea "*"
type textarea "**********"
type textarea "*"
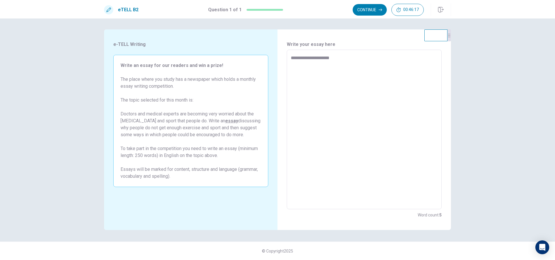
type textarea "**********"
type textarea "*"
type textarea "**********"
type textarea "*"
type textarea "**********"
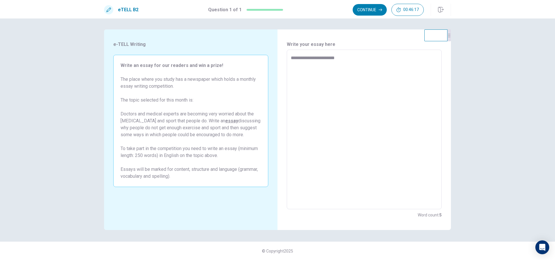
type textarea "*"
type textarea "**********"
type textarea "*"
type textarea "**********"
type textarea "*"
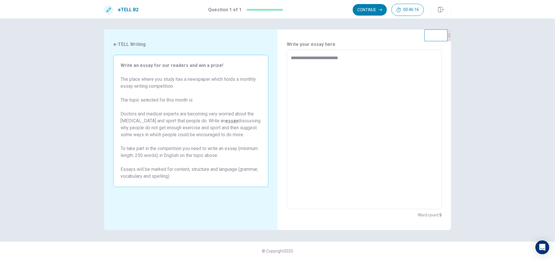
type textarea "**********"
type textarea "*"
type textarea "**********"
type textarea "*"
type textarea "**********"
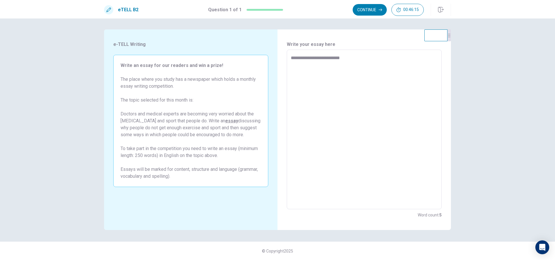
type textarea "*"
type textarea "**********"
type textarea "*"
type textarea "**********"
type textarea "*"
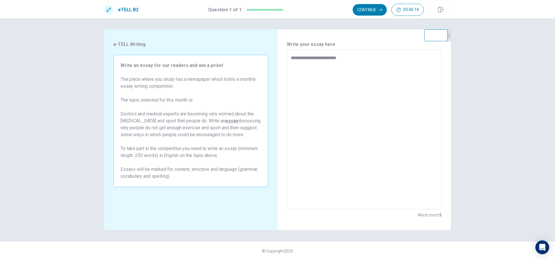
type textarea "**********"
type textarea "*"
type textarea "**********"
type textarea "*"
type textarea "**********"
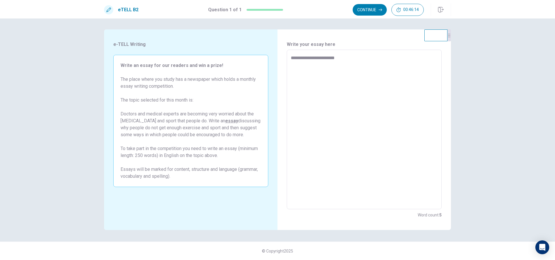
type textarea "*"
type textarea "**********"
type textarea "*"
type textarea "**********"
type textarea "*"
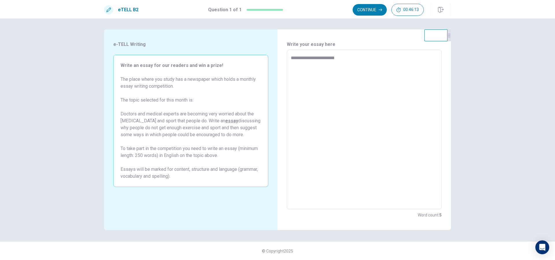
type textarea "**********"
type textarea "*"
type textarea "**********"
type textarea "*"
type textarea "**********"
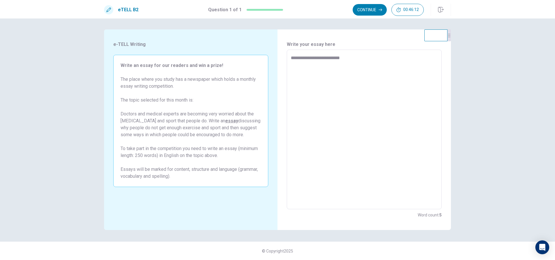
type textarea "*"
type textarea "**********"
type textarea "*"
type textarea "**********"
type textarea "*"
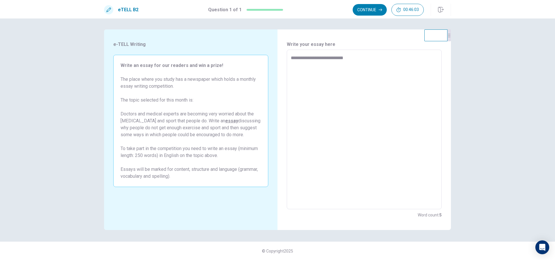
type textarea "**********"
type textarea "*"
type textarea "**********"
type textarea "*"
type textarea "**********"
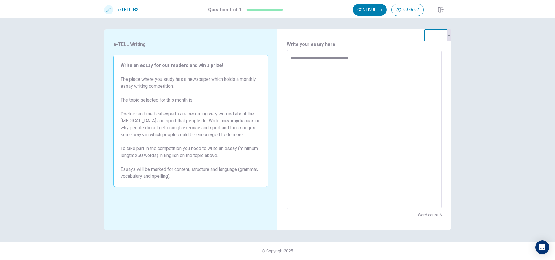
type textarea "*"
type textarea "**********"
type textarea "*"
type textarea "**********"
type textarea "*"
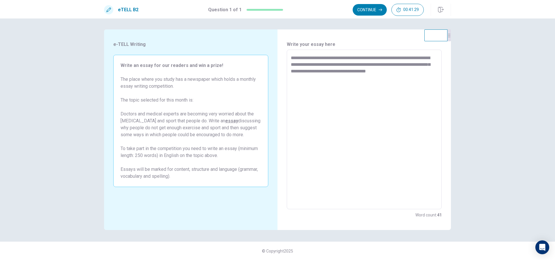
click at [404, 72] on textarea "**********" at bounding box center [364, 130] width 147 height 150
click at [426, 70] on textarea "**********" at bounding box center [364, 130] width 147 height 150
click at [317, 77] on textarea "**********" at bounding box center [364, 130] width 147 height 150
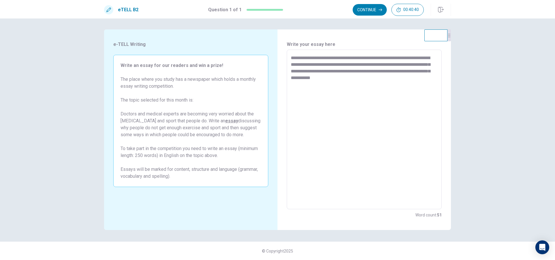
click at [385, 78] on textarea "**********" at bounding box center [364, 130] width 147 height 150
click at [382, 69] on textarea "**********" at bounding box center [364, 130] width 147 height 150
click at [335, 86] on textarea "**********" at bounding box center [364, 130] width 147 height 150
click at [323, 77] on textarea "**********" at bounding box center [364, 130] width 147 height 150
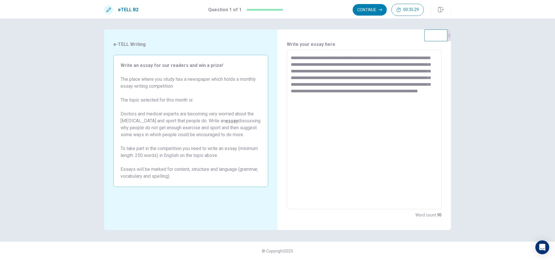
click at [345, 98] on textarea "**********" at bounding box center [364, 130] width 147 height 150
click at [404, 98] on textarea "**********" at bounding box center [364, 130] width 147 height 150
drag, startPoint x: 310, startPoint y: 106, endPoint x: 295, endPoint y: 102, distance: 15.8
click at [295, 102] on textarea "**********" at bounding box center [364, 130] width 147 height 150
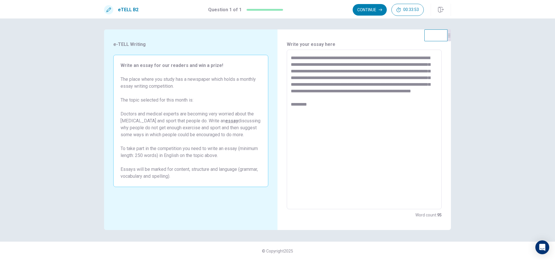
click at [301, 110] on textarea "**********" at bounding box center [364, 130] width 147 height 150
click at [310, 111] on textarea "**********" at bounding box center [364, 130] width 147 height 150
click at [423, 122] on textarea "**********" at bounding box center [364, 130] width 147 height 150
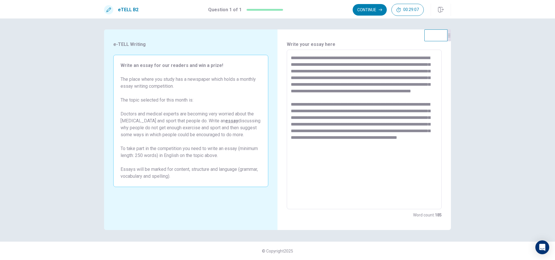
click at [423, 116] on textarea "**********" at bounding box center [364, 130] width 147 height 150
click at [380, 150] on textarea "**********" at bounding box center [364, 130] width 147 height 150
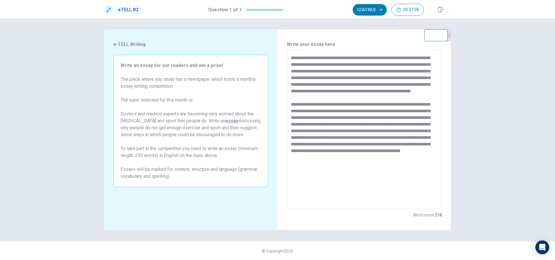
click at [363, 158] on textarea at bounding box center [364, 130] width 147 height 150
click at [393, 163] on textarea at bounding box center [364, 130] width 147 height 150
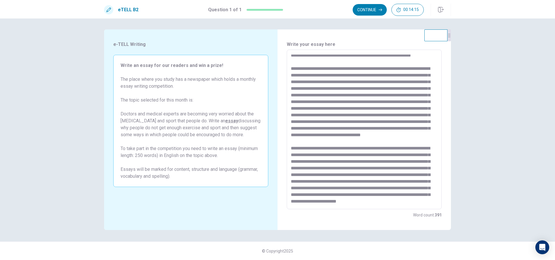
scroll to position [75, 0]
click at [388, 183] on textarea at bounding box center [364, 130] width 147 height 150
click at [385, 190] on textarea at bounding box center [364, 130] width 147 height 150
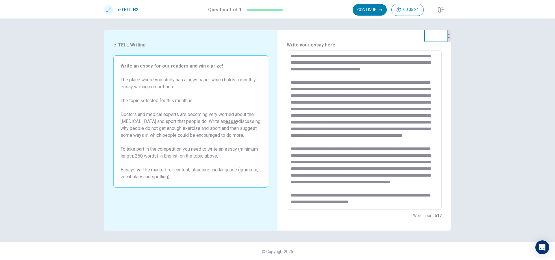
scroll to position [1, 0]
click at [376, 183] on textarea at bounding box center [364, 130] width 147 height 150
click at [380, 189] on textarea at bounding box center [364, 130] width 147 height 150
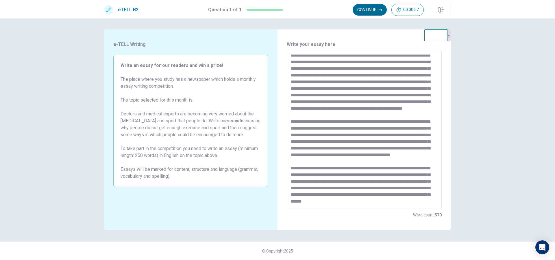
click at [361, 12] on button "Continue" at bounding box center [369, 10] width 34 height 12
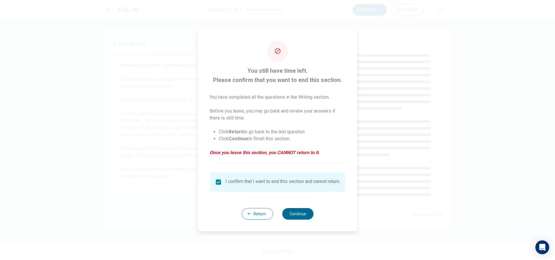
click at [311, 215] on button "Continue" at bounding box center [297, 214] width 31 height 12
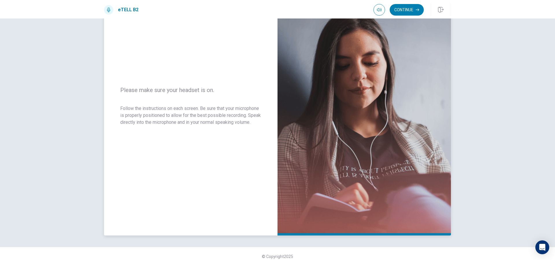
scroll to position [52, 0]
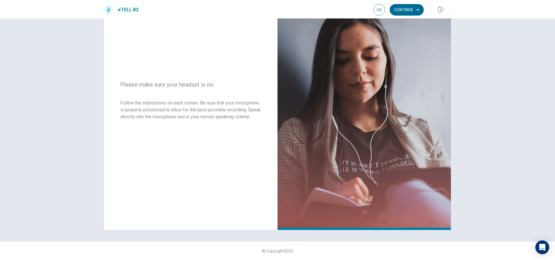
click at [418, 8] on icon "button" at bounding box center [416, 9] width 3 height 3
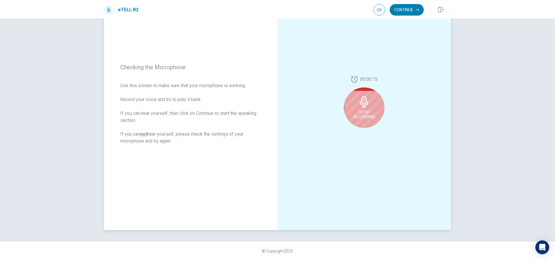
click at [359, 100] on icon at bounding box center [364, 102] width 12 height 12
click at [362, 101] on icon at bounding box center [365, 104] width 12 height 12
click at [371, 132] on button "Play Audio" at bounding box center [370, 133] width 8 height 8
click at [356, 133] on icon "Record Again" at bounding box center [357, 132] width 3 height 3
click at [367, 121] on div "Stop Recording" at bounding box center [364, 108] width 40 height 40
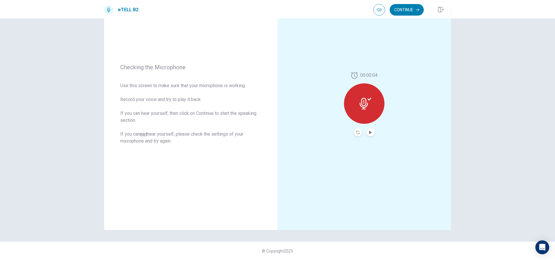
click at [366, 132] on button "Play Audio" at bounding box center [370, 133] width 8 height 8
click at [354, 131] on button "Record Again" at bounding box center [358, 133] width 8 height 8
click at [365, 111] on span "Stop Recording" at bounding box center [364, 114] width 22 height 9
click at [369, 131] on icon "Play Audio" at bounding box center [370, 132] width 3 height 3
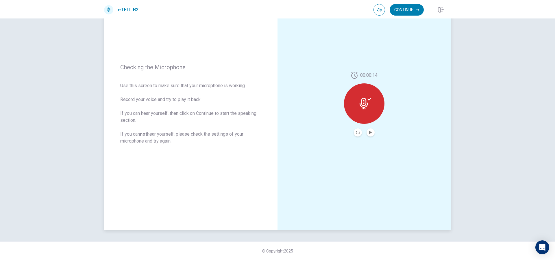
click at [354, 133] on button "Record Again" at bounding box center [358, 133] width 8 height 8
click at [371, 122] on div "Stop Recording" at bounding box center [364, 108] width 40 height 40
click at [356, 132] on icon "Record Again" at bounding box center [357, 132] width 3 height 3
click at [368, 110] on span "Stop Recording" at bounding box center [364, 114] width 22 height 9
click at [355, 129] on button "Record Again" at bounding box center [358, 133] width 8 height 8
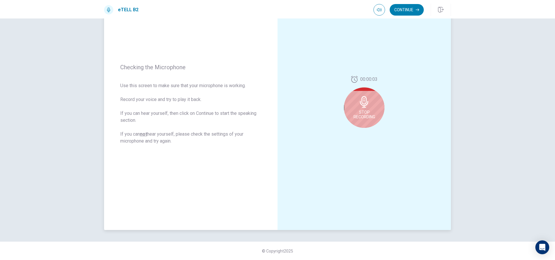
click at [378, 112] on div "Stop Recording" at bounding box center [364, 108] width 40 height 40
click at [365, 130] on div at bounding box center [364, 133] width 21 height 8
click at [369, 130] on button "Play Audio" at bounding box center [370, 133] width 8 height 8
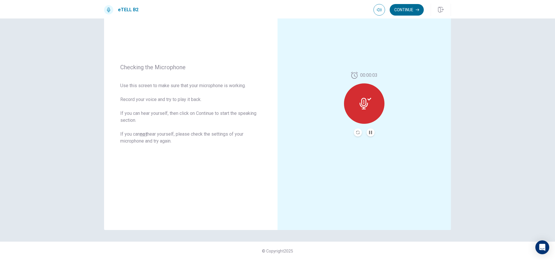
click at [406, 12] on button "Continue" at bounding box center [406, 10] width 34 height 12
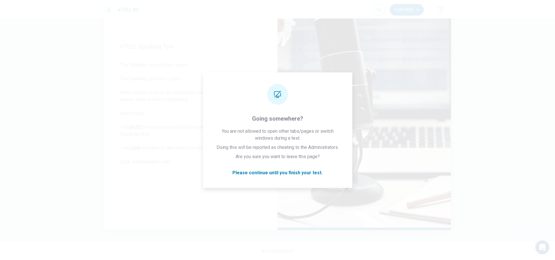
click at [419, 78] on img at bounding box center [363, 104] width 173 height 252
click at [393, 99] on img at bounding box center [363, 104] width 173 height 252
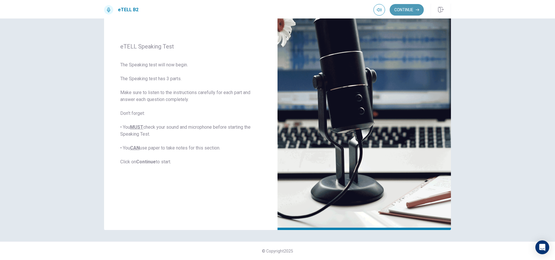
click at [408, 8] on button "Continue" at bounding box center [406, 10] width 34 height 12
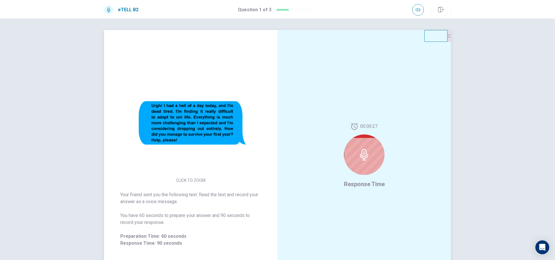
click at [370, 150] on div at bounding box center [364, 155] width 40 height 40
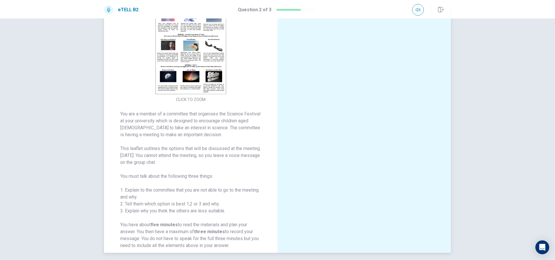
click at [181, 78] on img at bounding box center [190, 44] width 111 height 101
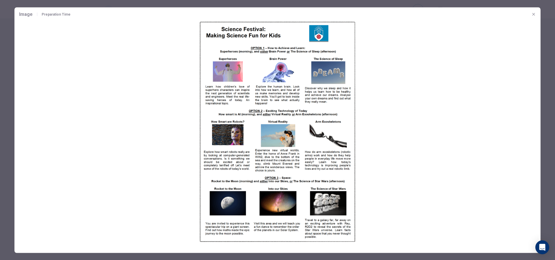
click at [387, 80] on img at bounding box center [277, 131] width 526 height 221
click at [532, 14] on icon "button" at bounding box center [533, 14] width 5 height 5
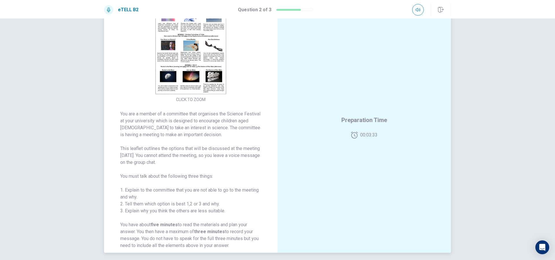
click at [189, 83] on img at bounding box center [190, 44] width 111 height 101
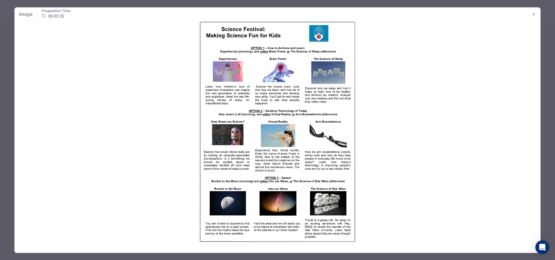
click at [441, 72] on img at bounding box center [277, 131] width 526 height 221
click at [536, 12] on button "button" at bounding box center [533, 14] width 9 height 9
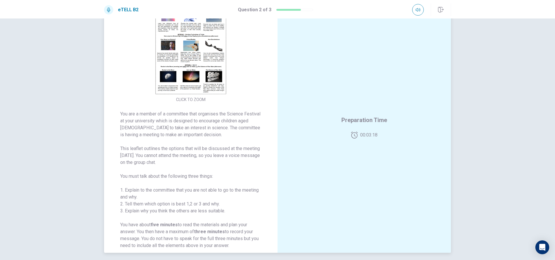
click at [189, 82] on img at bounding box center [190, 44] width 111 height 101
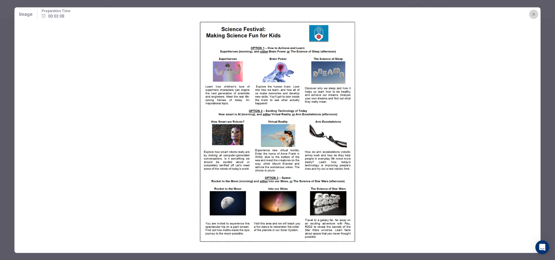
click at [533, 14] on icon "button" at bounding box center [533, 14] width 5 height 5
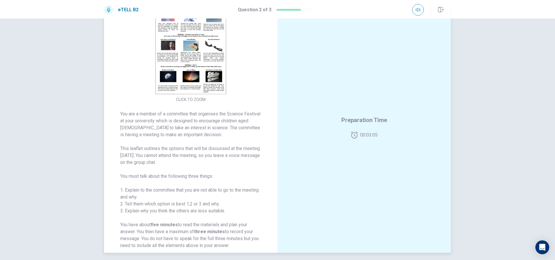
click at [200, 70] on img at bounding box center [190, 44] width 111 height 101
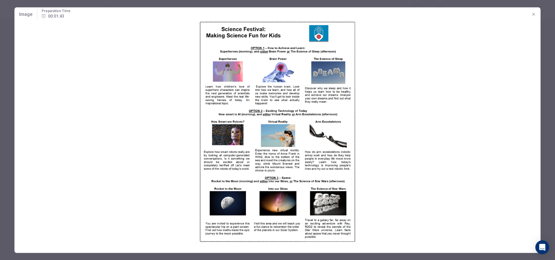
click at [532, 14] on icon "button" at bounding box center [533, 14] width 5 height 5
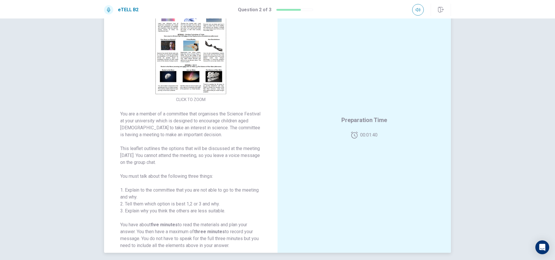
click at [188, 62] on img at bounding box center [190, 44] width 111 height 101
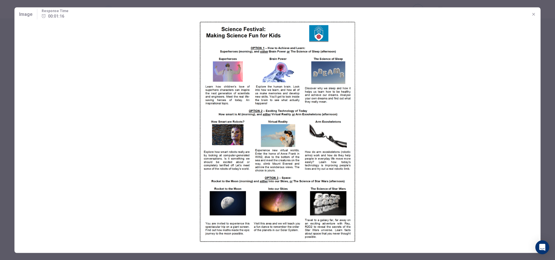
click at [533, 16] on icon "button" at bounding box center [533, 14] width 5 height 5
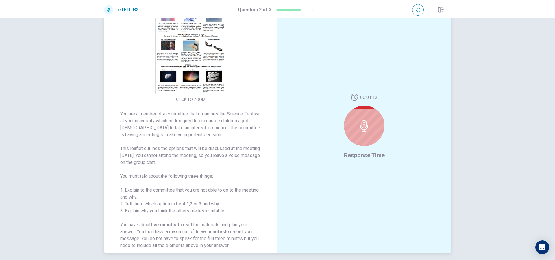
click at [205, 63] on img at bounding box center [190, 44] width 111 height 101
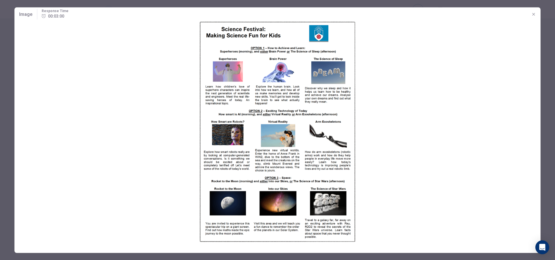
click at [535, 18] on button "button" at bounding box center [533, 14] width 9 height 9
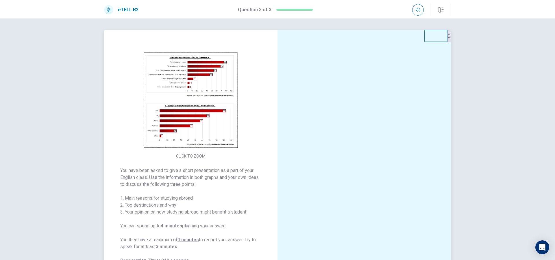
click at [202, 103] on img at bounding box center [190, 100] width 111 height 101
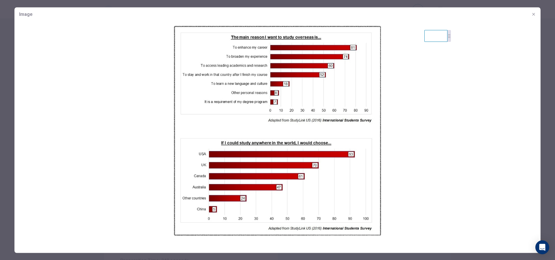
click at [531, 17] on button "button" at bounding box center [533, 14] width 9 height 9
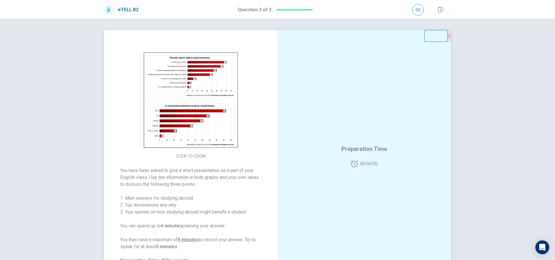
click at [199, 81] on img at bounding box center [190, 100] width 111 height 101
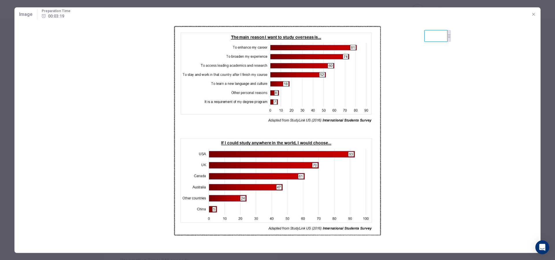
click at [536, 16] on button "button" at bounding box center [533, 14] width 9 height 9
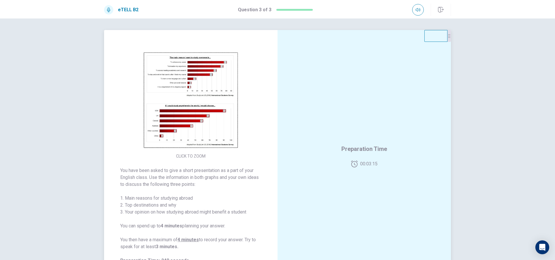
click at [198, 82] on img at bounding box center [190, 100] width 111 height 101
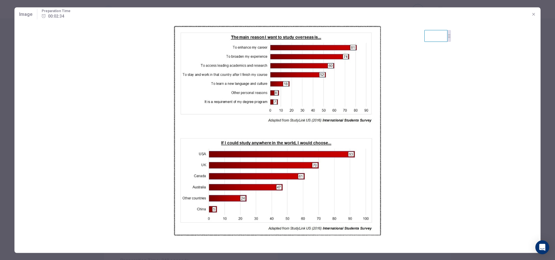
click at [530, 16] on button "button" at bounding box center [533, 14] width 9 height 9
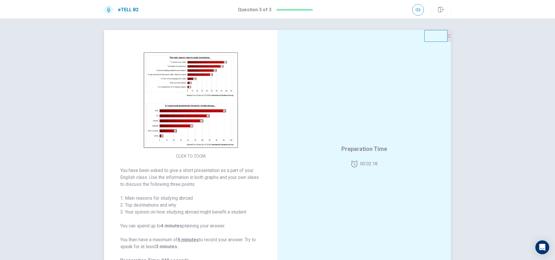
click at [158, 107] on img at bounding box center [190, 100] width 111 height 101
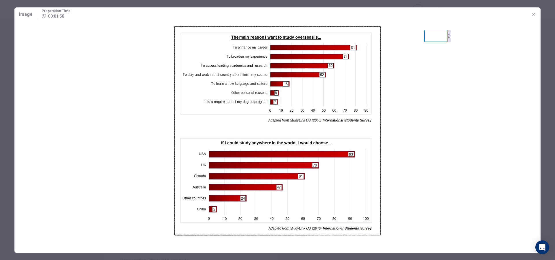
click at [532, 14] on icon "button" at bounding box center [533, 14] width 5 height 5
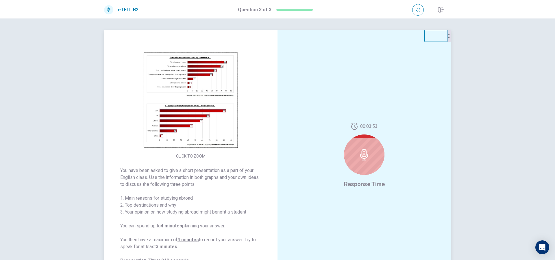
click at [194, 93] on img at bounding box center [190, 100] width 111 height 101
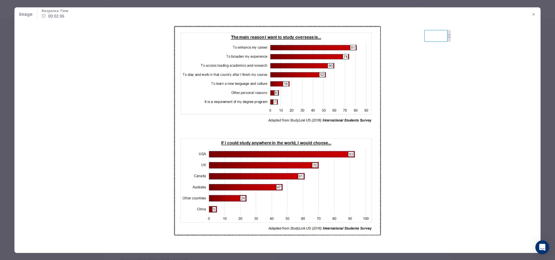
click at [534, 14] on icon "button" at bounding box center [533, 14] width 5 height 5
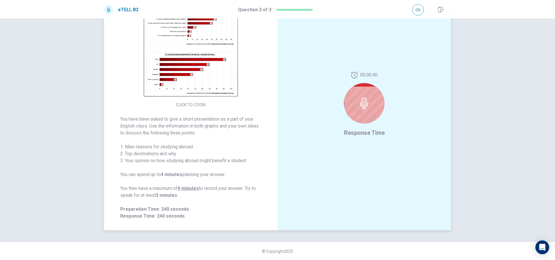
scroll to position [52, 0]
click at [370, 110] on div at bounding box center [364, 103] width 40 height 40
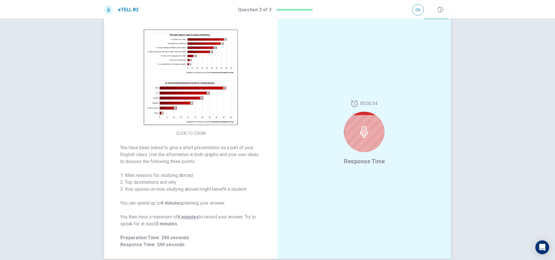
scroll to position [0, 0]
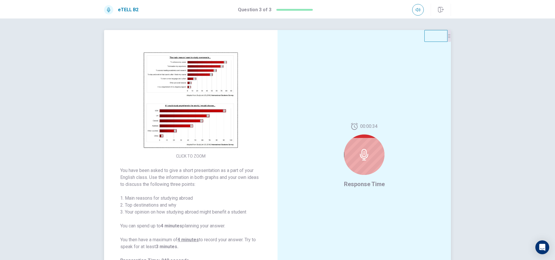
click at [208, 111] on img at bounding box center [190, 100] width 111 height 101
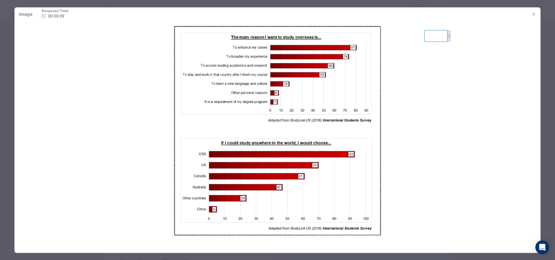
click at [533, 14] on icon "button" at bounding box center [533, 14] width 3 height 3
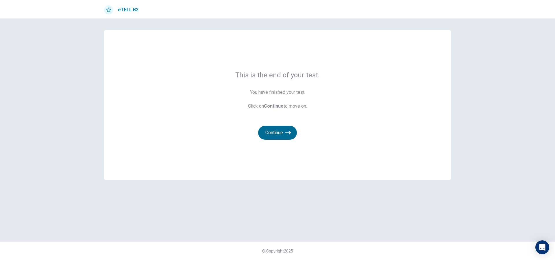
click at [289, 134] on icon "button" at bounding box center [288, 133] width 6 height 6
